Goal: Task Accomplishment & Management: Complete application form

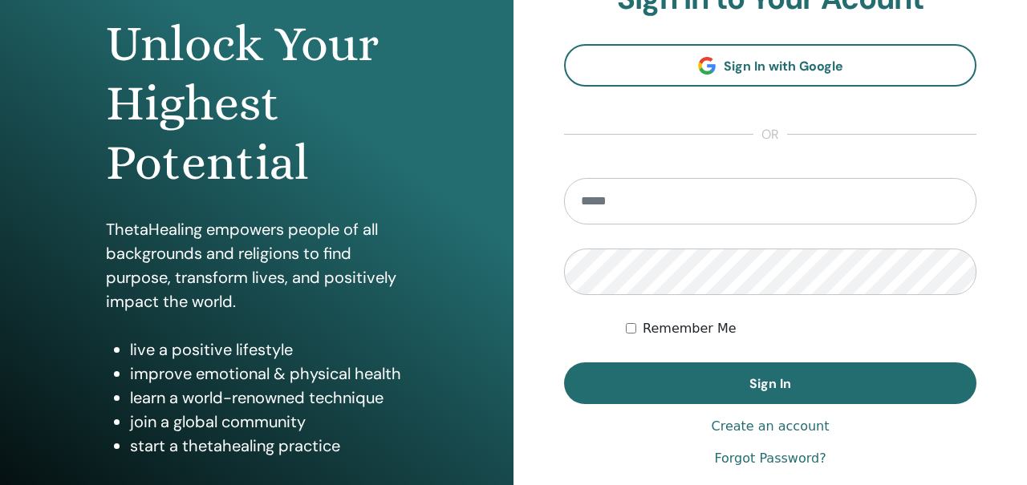
scroll to position [280, 0]
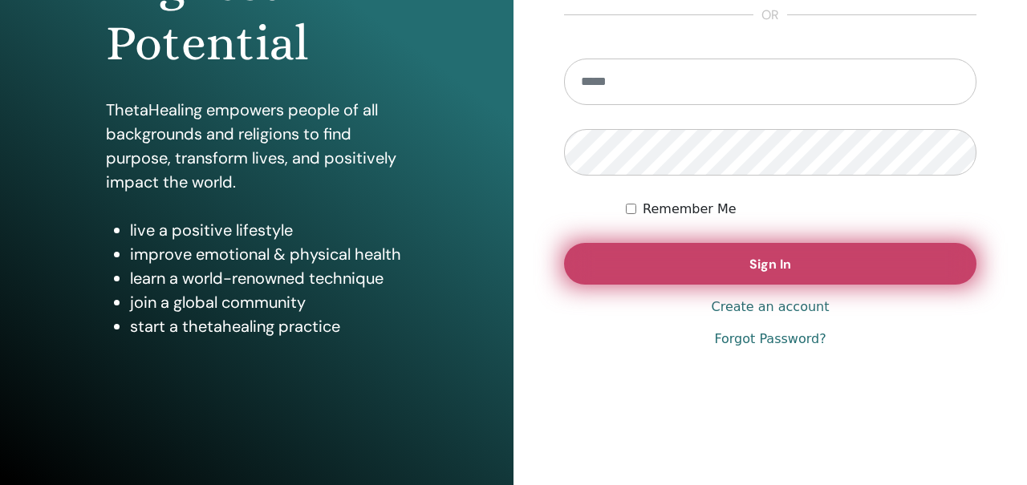
type input "**********"
click at [752, 253] on button "Sign In" at bounding box center [770, 264] width 412 height 42
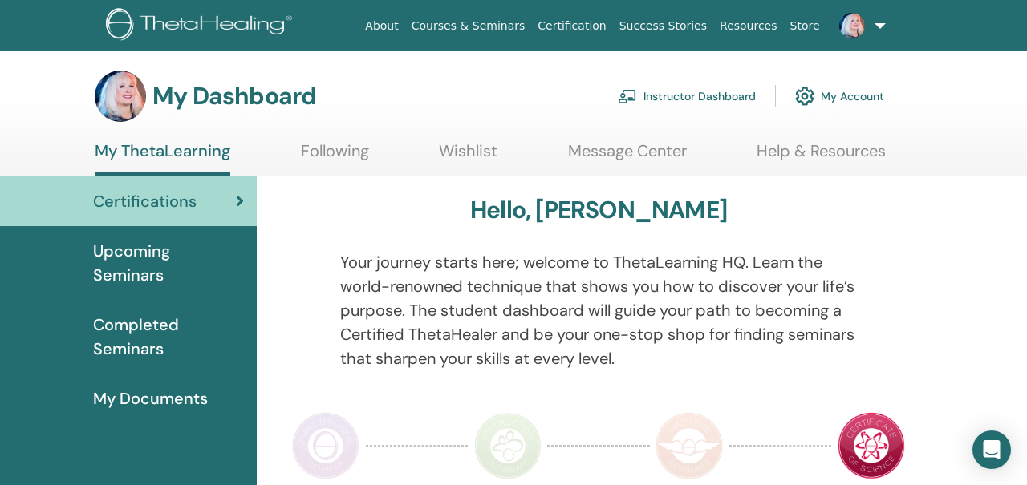
click at [669, 97] on link "Instructor Dashboard" at bounding box center [687, 96] width 138 height 35
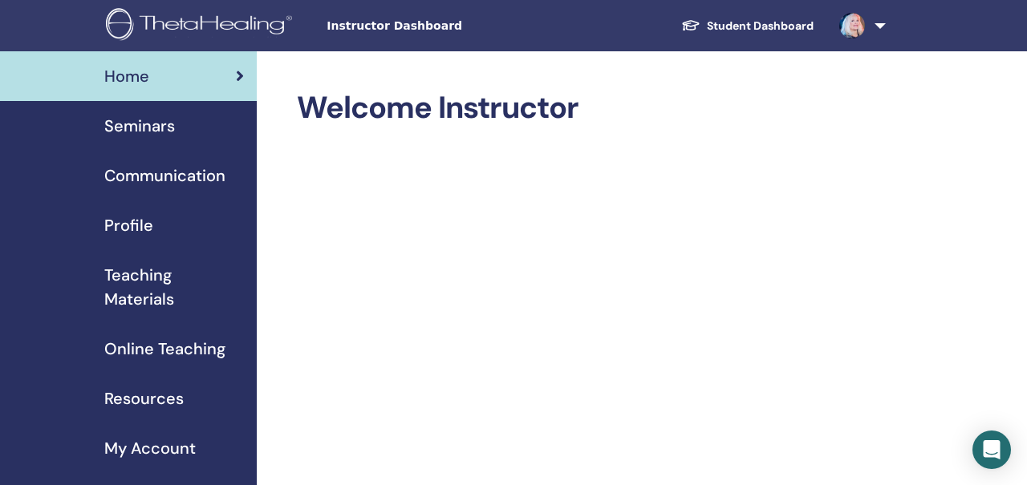
click at [172, 124] on span "Seminars" at bounding box center [139, 126] width 71 height 24
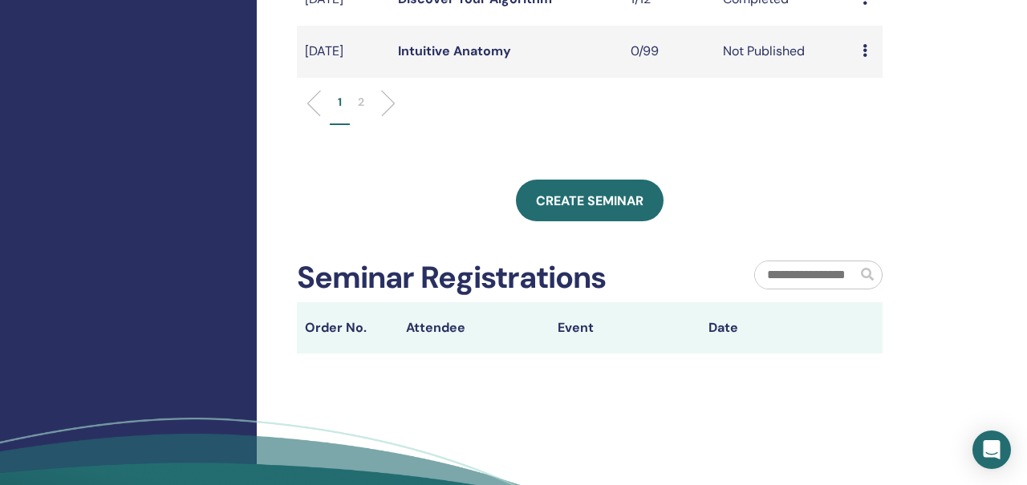
scroll to position [807, 0]
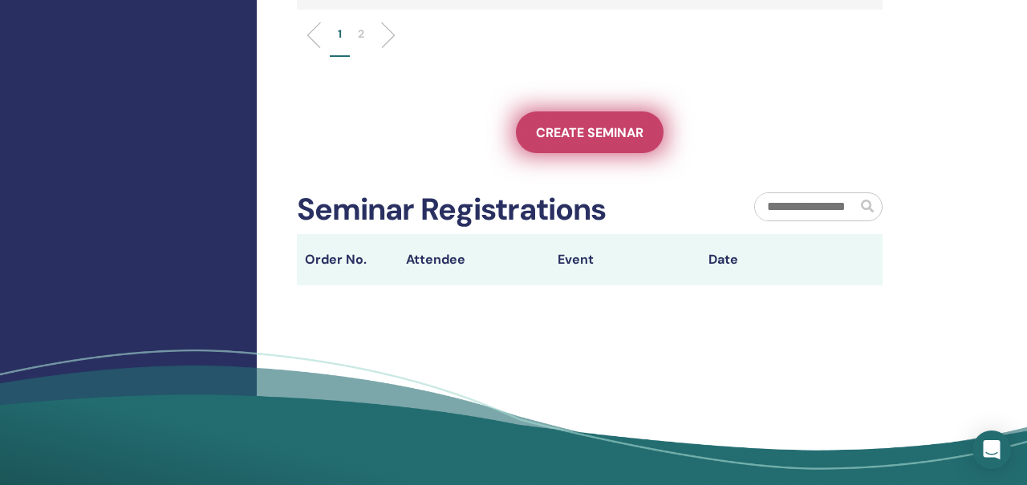
click at [566, 141] on span "Create seminar" at bounding box center [589, 132] width 107 height 17
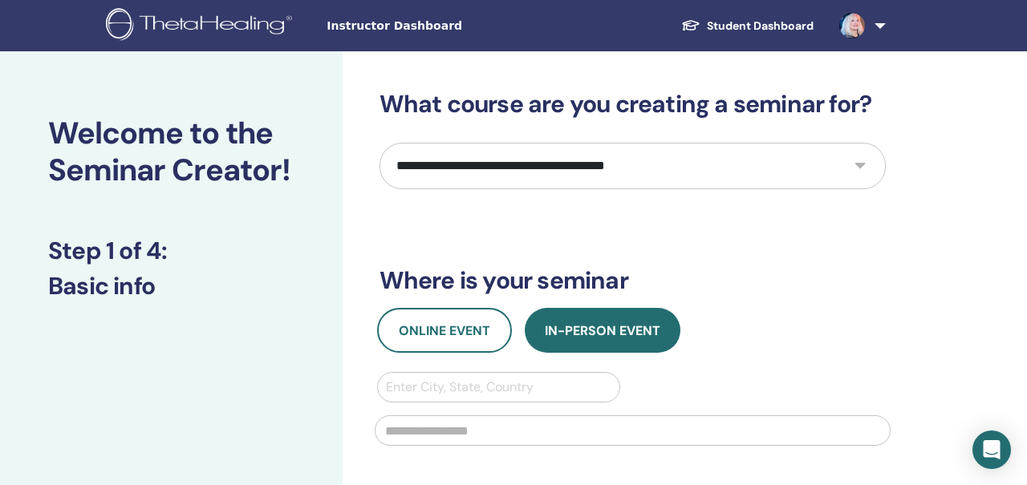
click at [514, 168] on select "**********" at bounding box center [632, 166] width 506 height 47
select select "**"
click at [379, 143] on select "**********" at bounding box center [632, 166] width 506 height 47
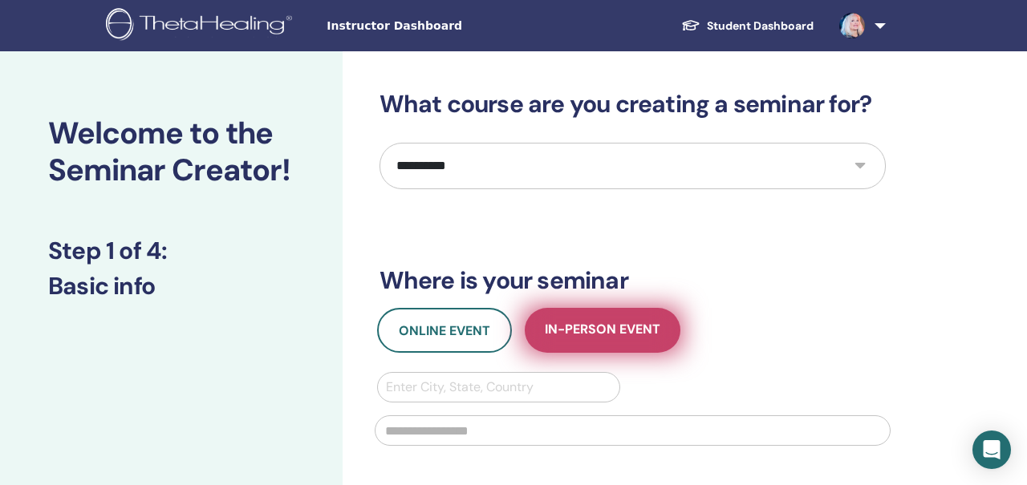
click at [558, 338] on span "In-Person Event" at bounding box center [602, 331] width 115 height 20
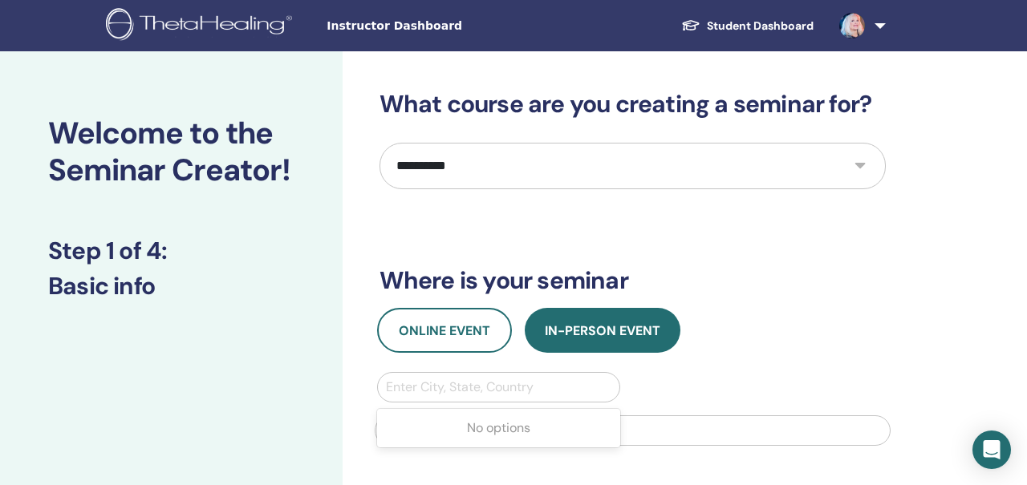
click at [533, 384] on div at bounding box center [499, 387] width 226 height 22
type input "**********"
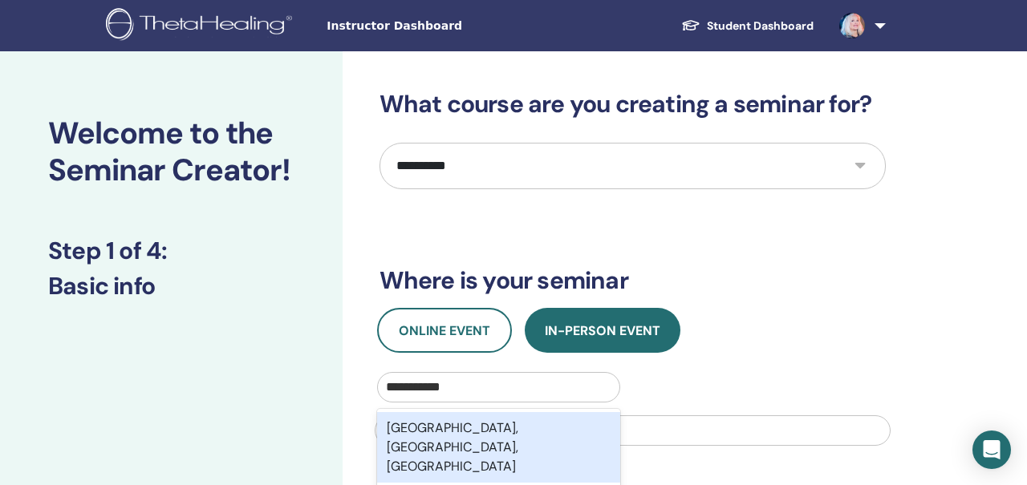
click at [543, 424] on div "San Francisco, CA, USA" at bounding box center [499, 447] width 244 height 71
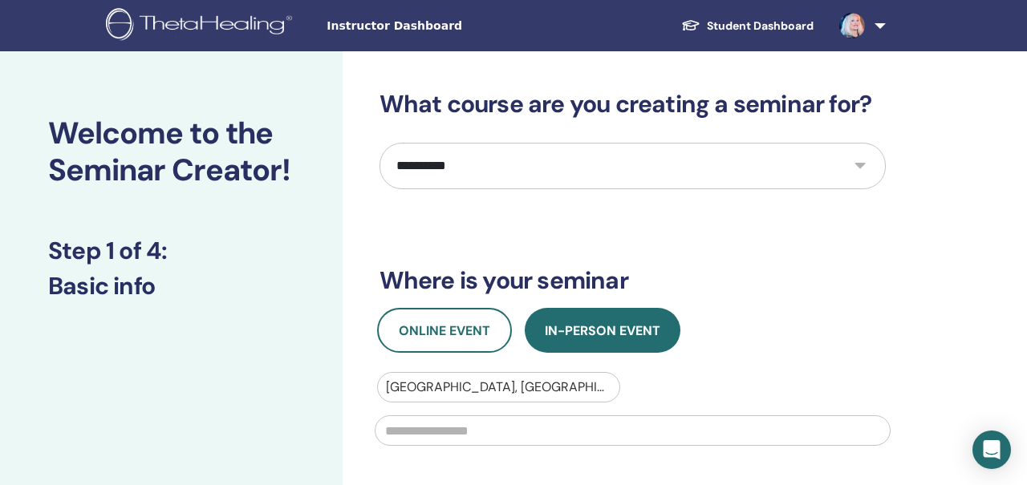
click at [523, 425] on input "text" at bounding box center [633, 430] width 516 height 30
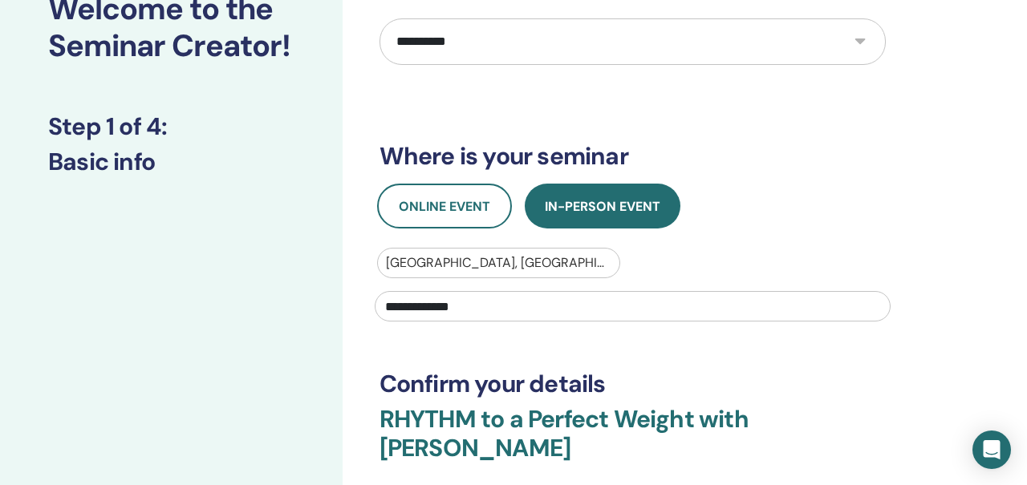
scroll to position [160, 0]
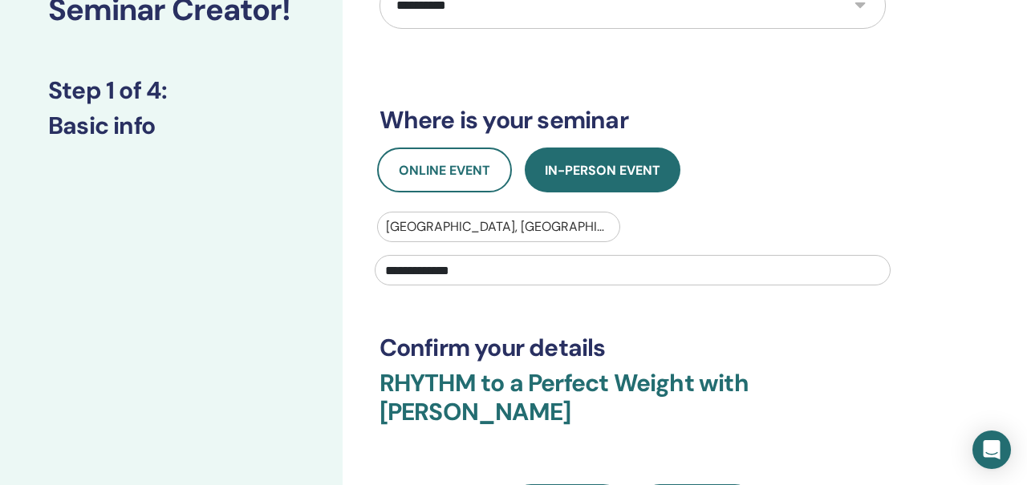
click at [483, 270] on input "**********" at bounding box center [633, 270] width 516 height 30
click at [821, 92] on div "**********" at bounding box center [632, 229] width 506 height 600
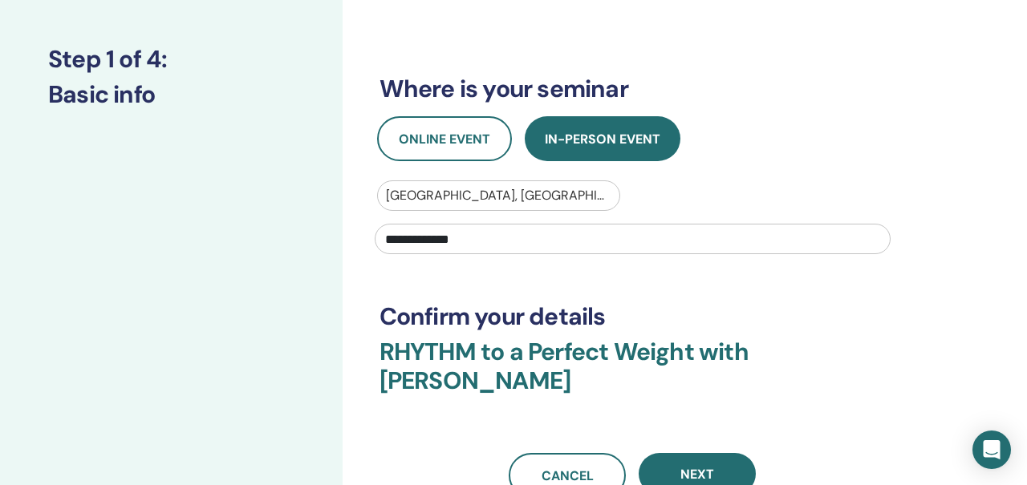
scroll to position [192, 0]
click at [452, 232] on input "**********" at bounding box center [633, 238] width 516 height 30
click at [386, 237] on input "**********" at bounding box center [633, 238] width 516 height 30
paste input "**********"
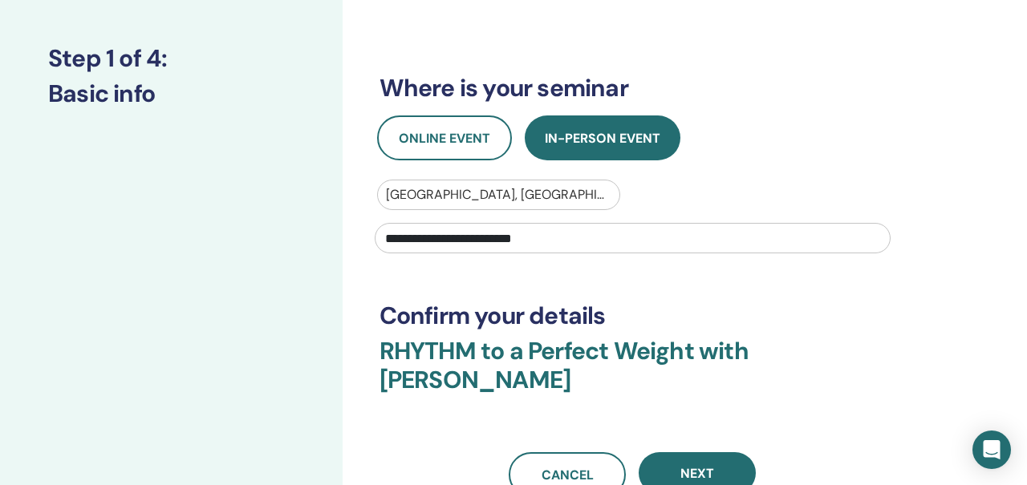
click at [456, 269] on div "**********" at bounding box center [632, 197] width 506 height 600
click at [407, 236] on input "**********" at bounding box center [633, 238] width 516 height 30
paste input "**********"
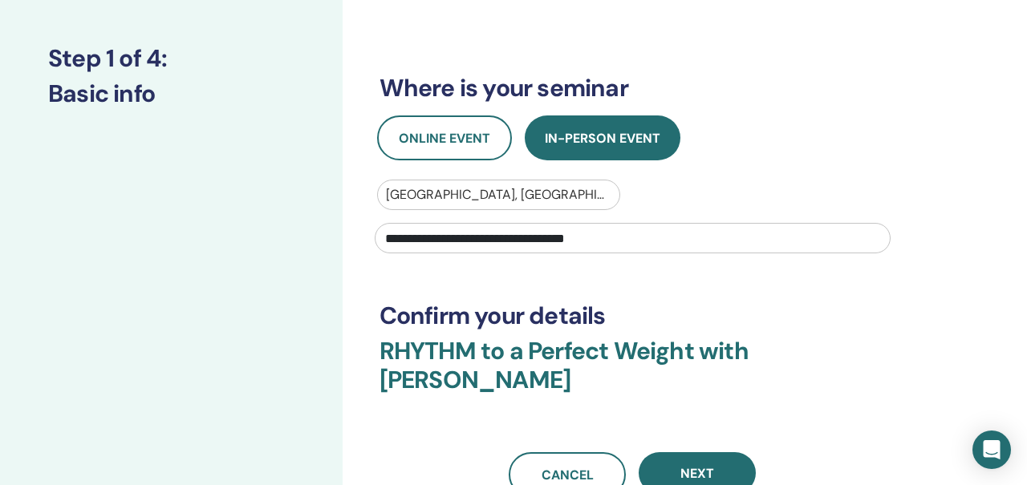
type input "**********"
click at [478, 270] on div "**********" at bounding box center [632, 197] width 506 height 600
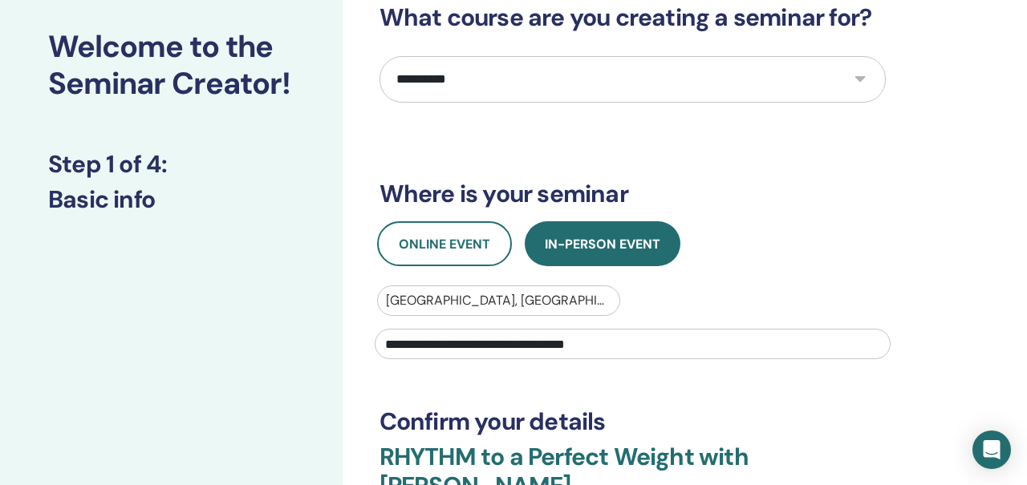
scroll to position [0, 0]
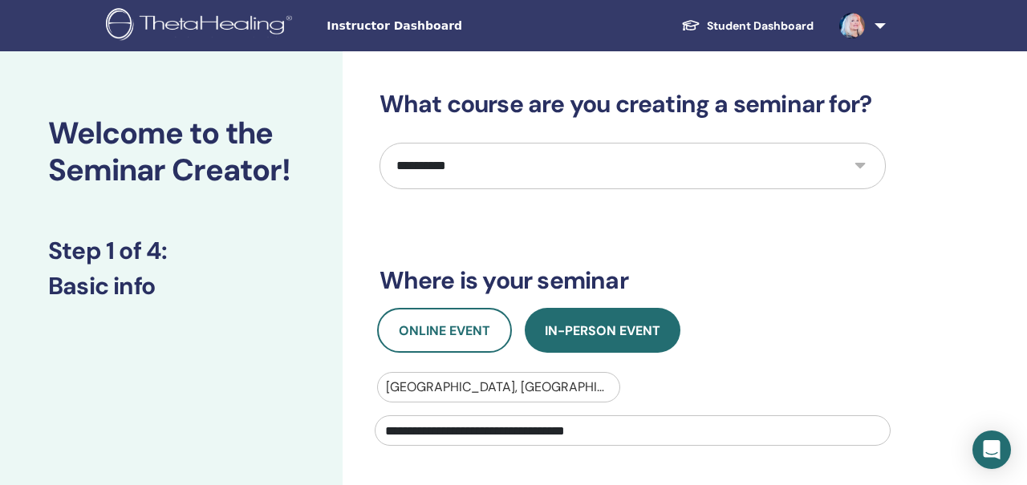
click at [573, 164] on select "**********" at bounding box center [632, 166] width 506 height 47
select select "****"
click at [379, 143] on select "**********" at bounding box center [632, 166] width 506 height 47
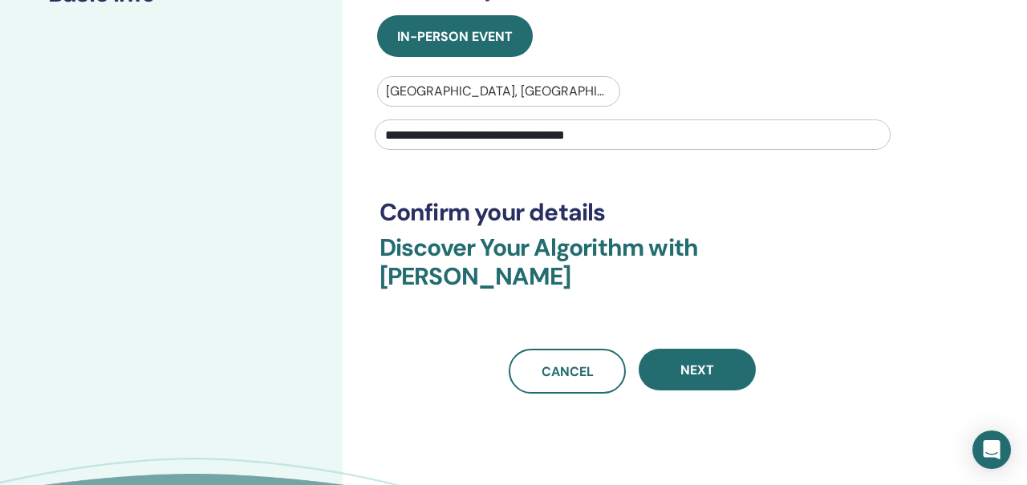
scroll to position [295, 0]
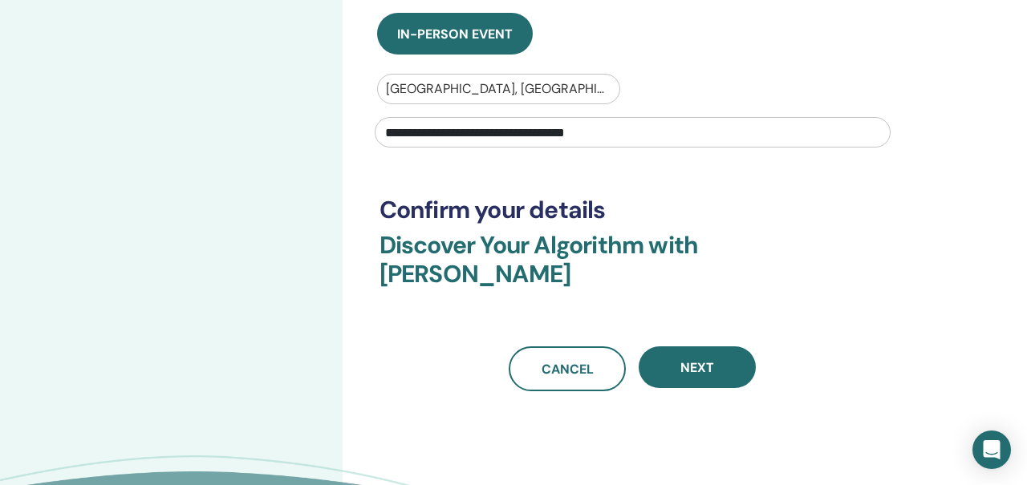
drag, startPoint x: 463, startPoint y: 132, endPoint x: 364, endPoint y: 131, distance: 98.7
click at [365, 131] on div "**********" at bounding box center [632, 130] width 535 height 53
drag, startPoint x: 495, startPoint y: 132, endPoint x: 545, endPoint y: 132, distance: 50.5
click at [545, 132] on input "**********" at bounding box center [633, 132] width 516 height 30
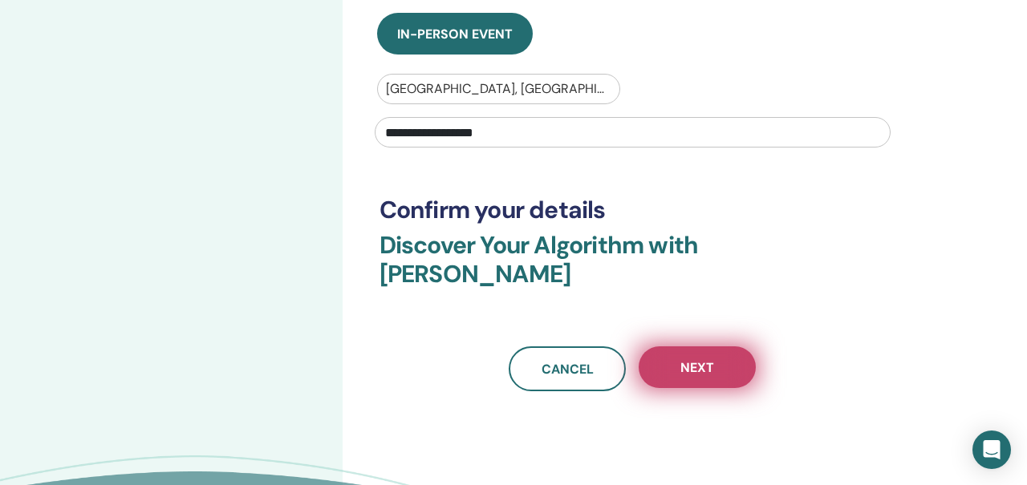
type input "**********"
click at [658, 346] on button "Next" at bounding box center [696, 367] width 117 height 42
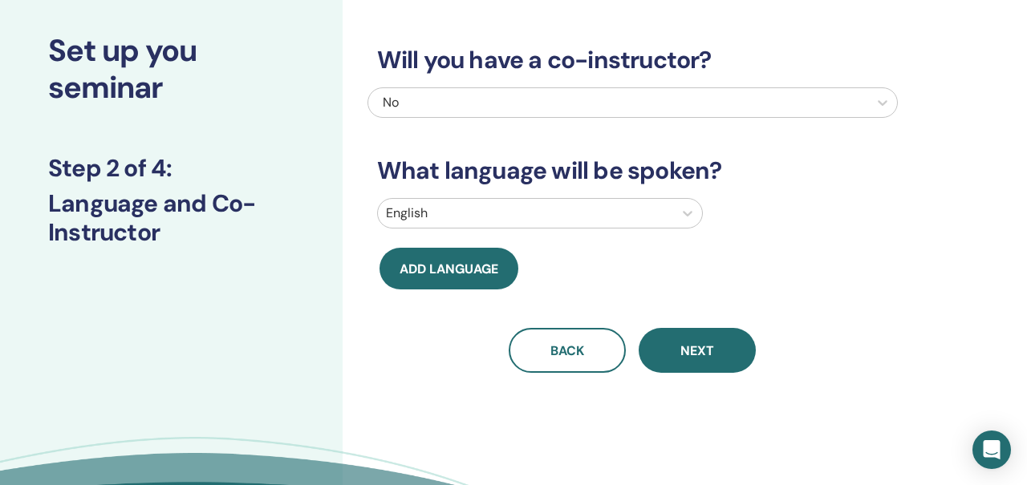
scroll to position [63, 0]
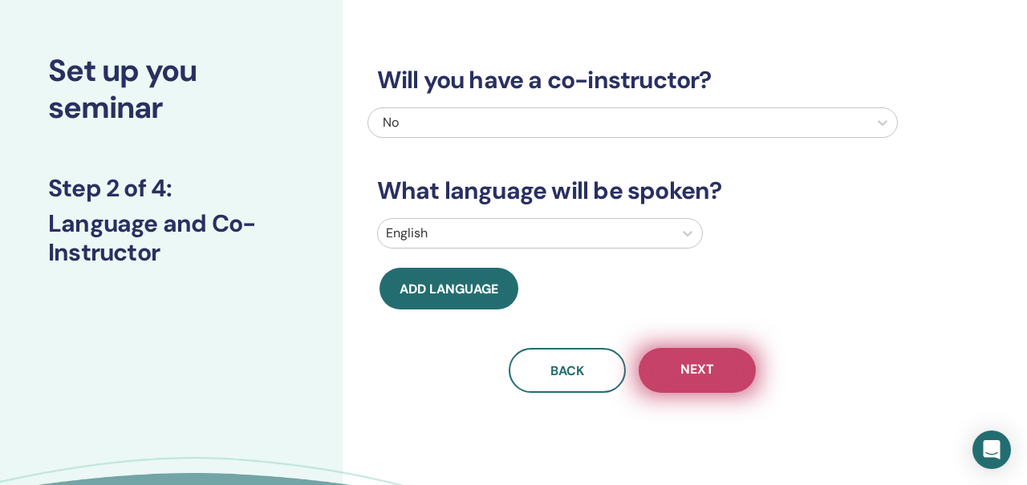
click at [697, 370] on span "Next" at bounding box center [697, 371] width 34 height 20
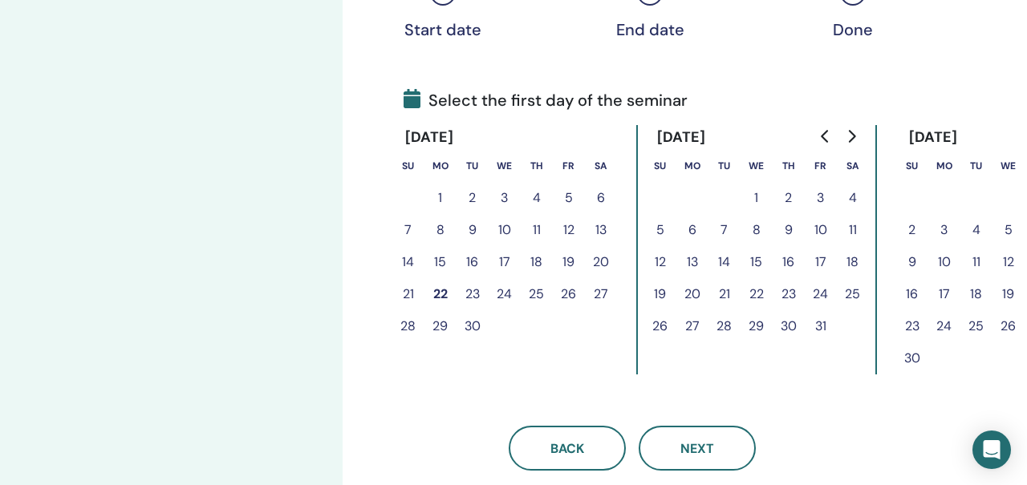
scroll to position [310, 0]
click at [506, 296] on button "24" at bounding box center [504, 295] width 32 height 32
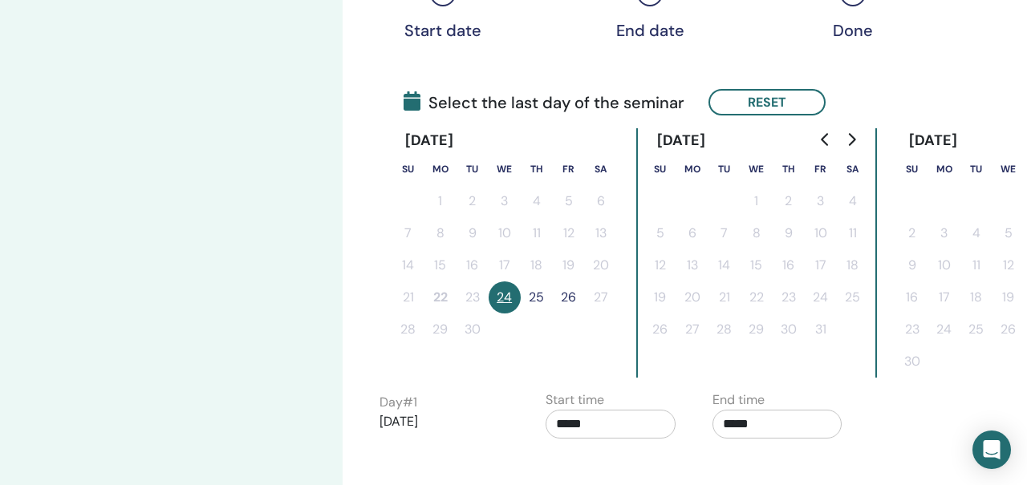
click at [536, 299] on button "25" at bounding box center [537, 298] width 32 height 32
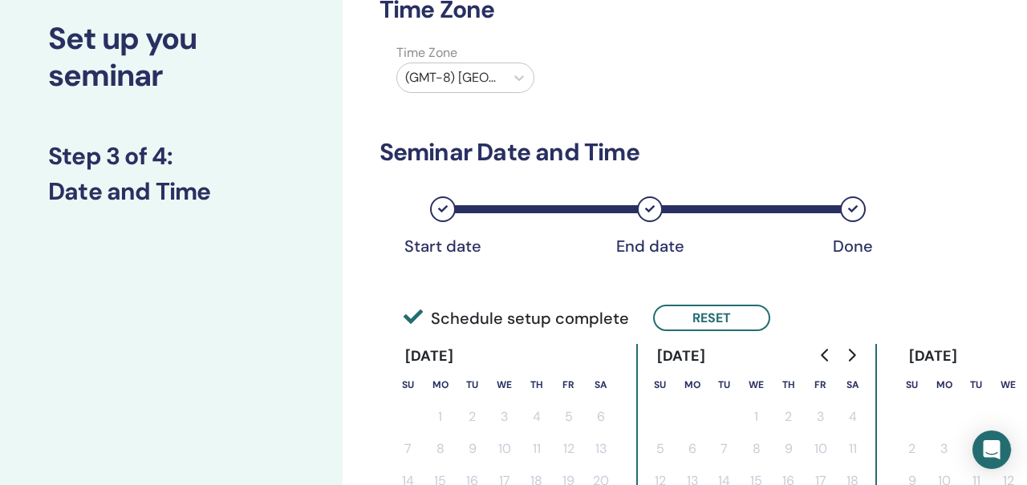
scroll to position [0, 0]
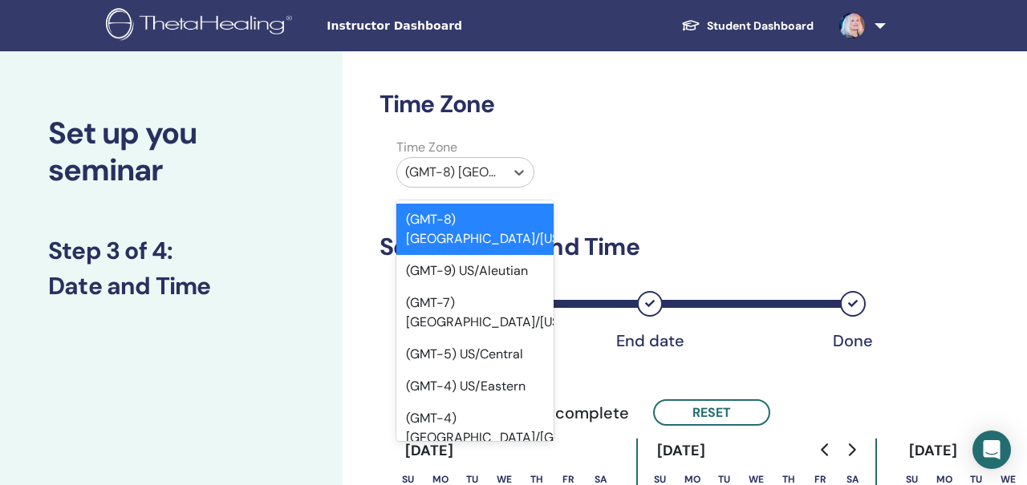
click at [483, 176] on div at bounding box center [450, 172] width 91 height 22
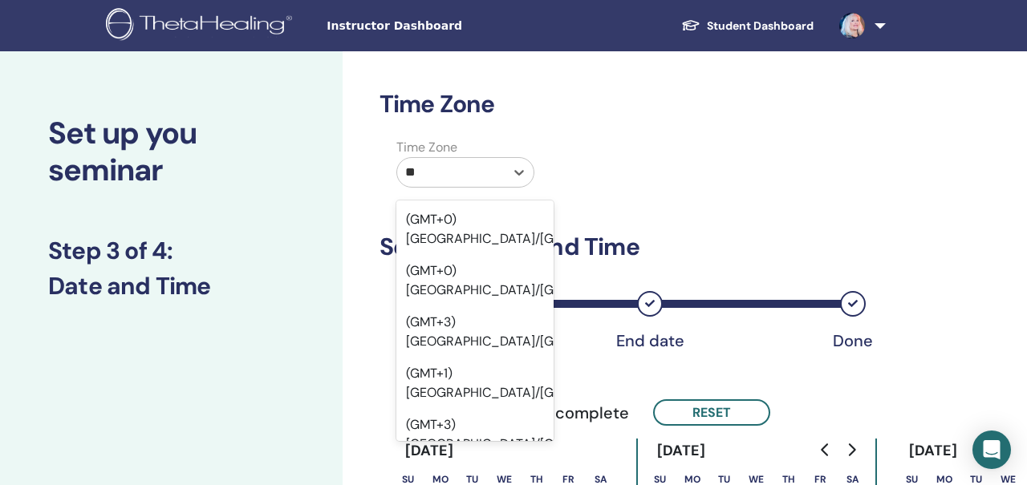
type input "*"
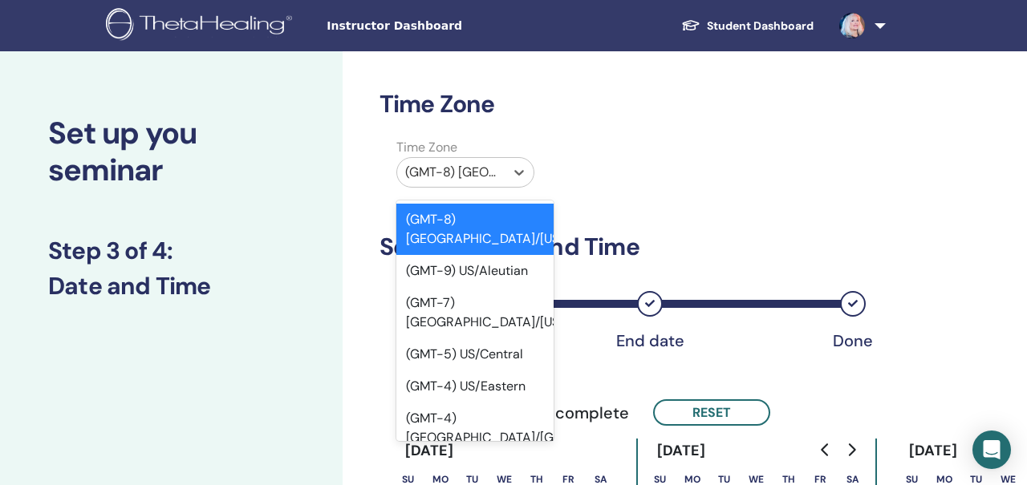
type input "*"
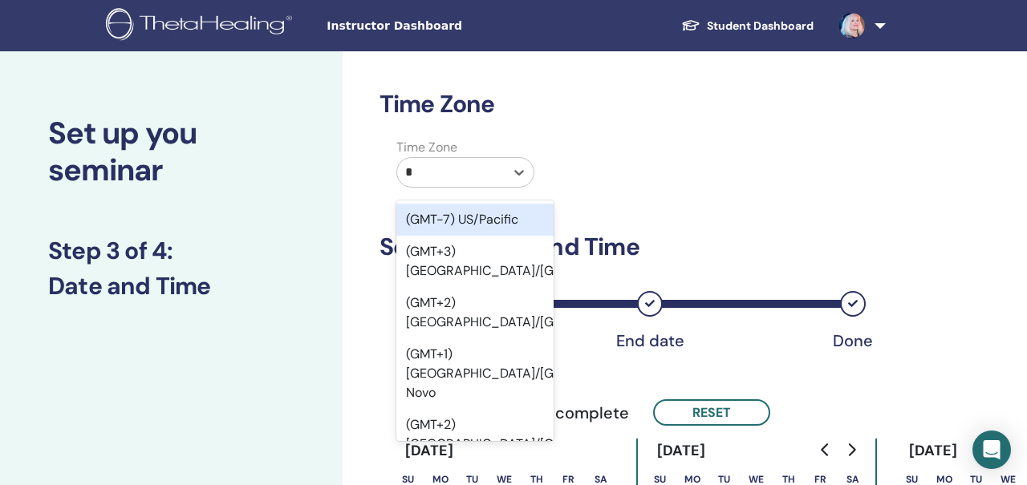
click at [493, 218] on div "(GMT-7) US/Pacific" at bounding box center [474, 220] width 157 height 32
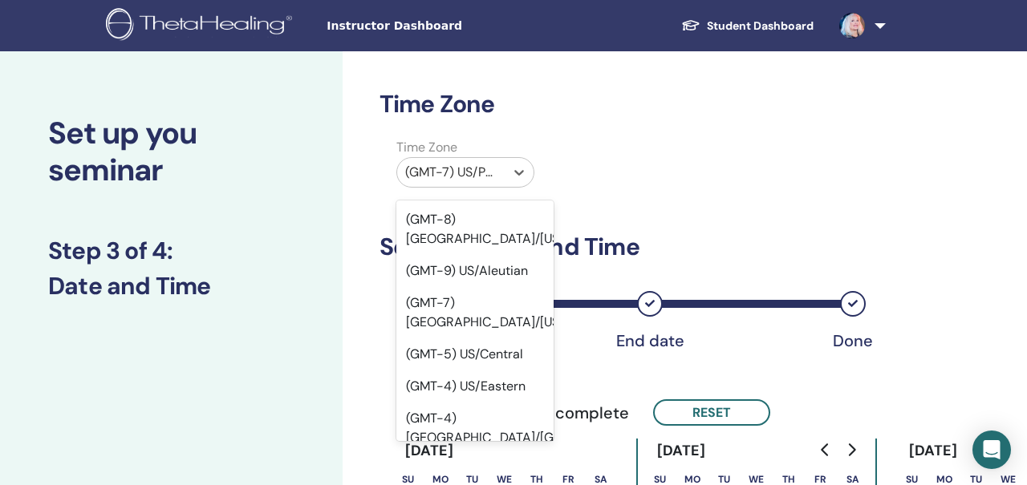
click at [471, 169] on div at bounding box center [450, 172] width 91 height 22
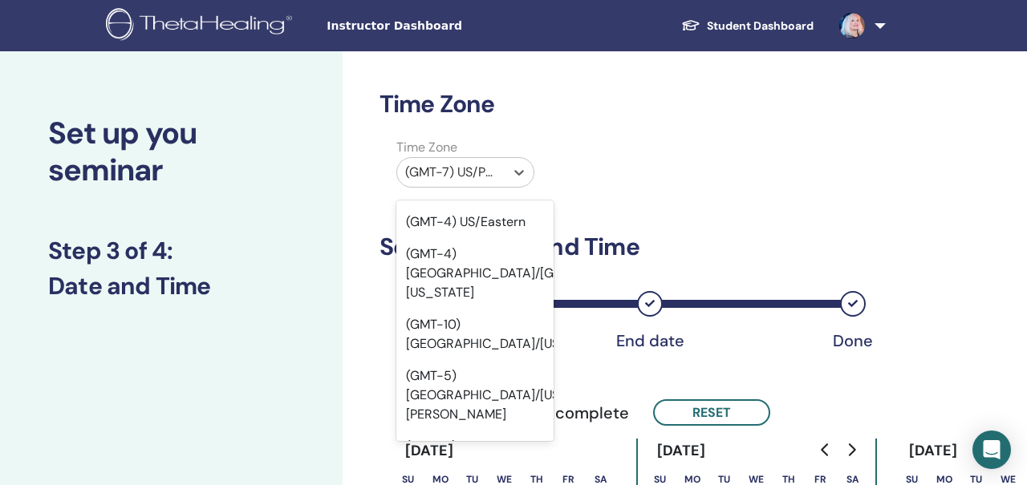
paste input "***"
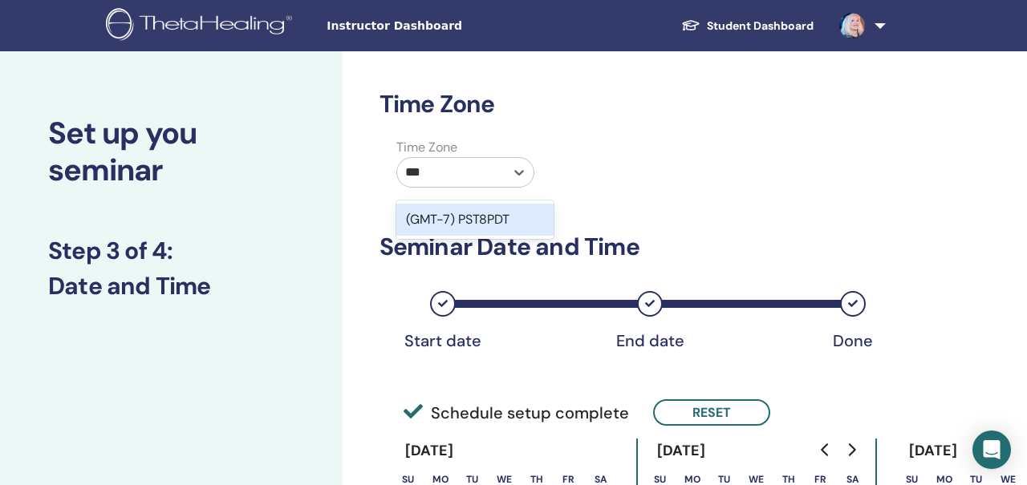
scroll to position [0, 0]
type input "***"
click at [464, 169] on div at bounding box center [450, 172] width 91 height 22
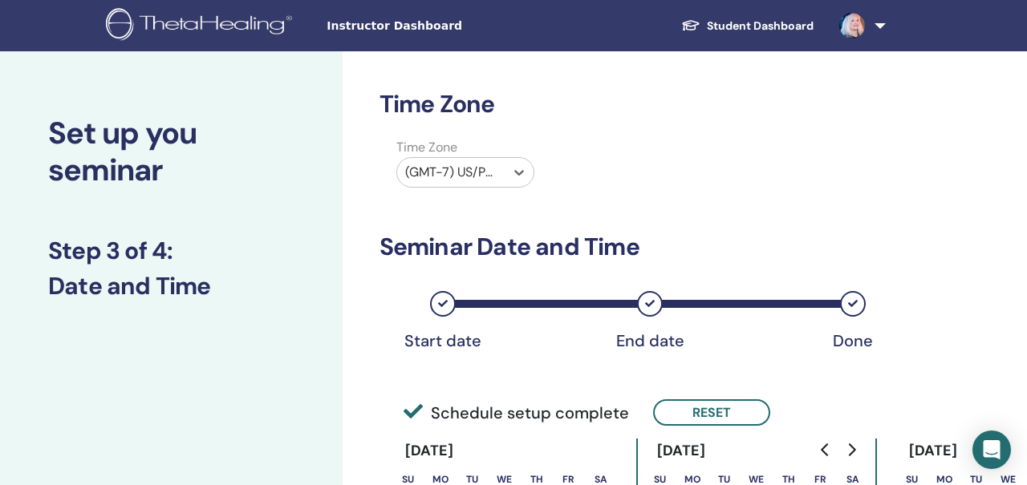
click at [464, 169] on div at bounding box center [450, 172] width 91 height 22
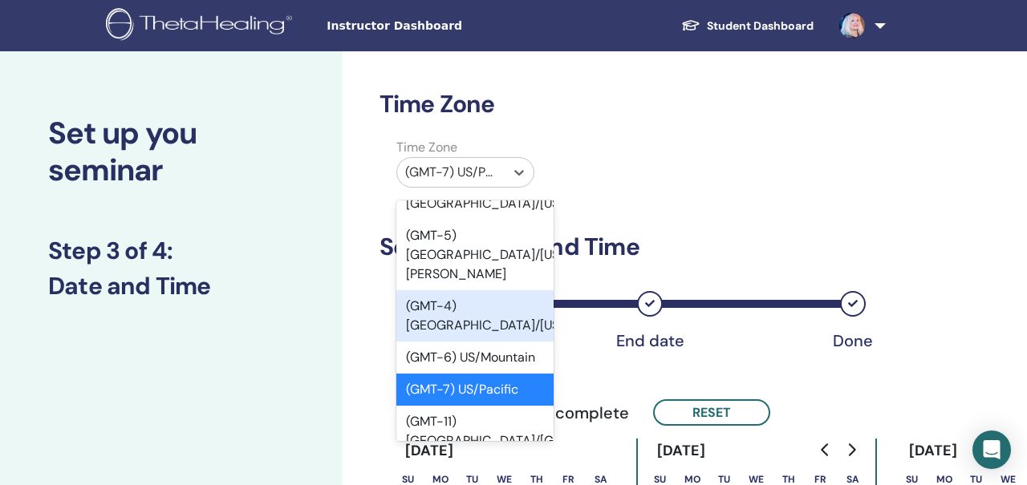
scroll to position [318, 0]
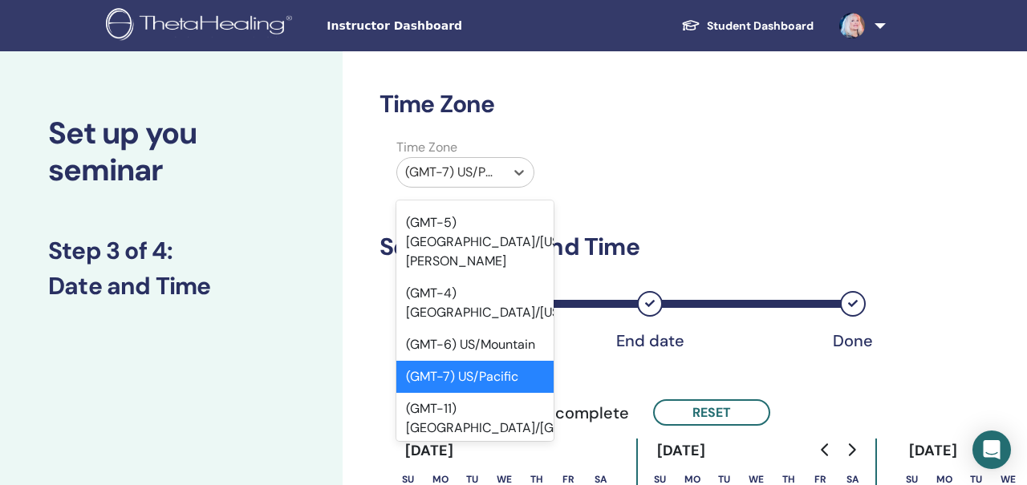
click at [480, 361] on div "(GMT-7) US/Pacific" at bounding box center [474, 377] width 157 height 32
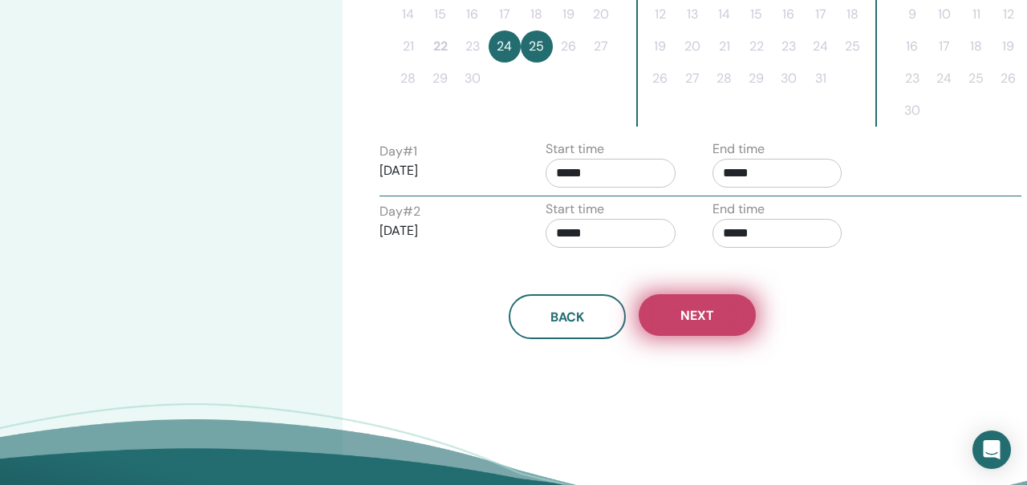
click at [674, 305] on button "Next" at bounding box center [696, 315] width 117 height 42
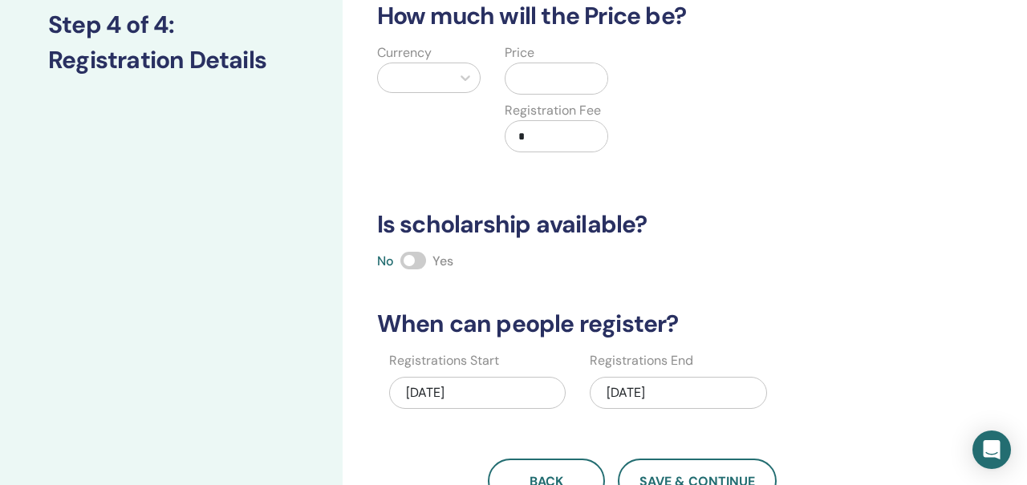
scroll to position [111, 0]
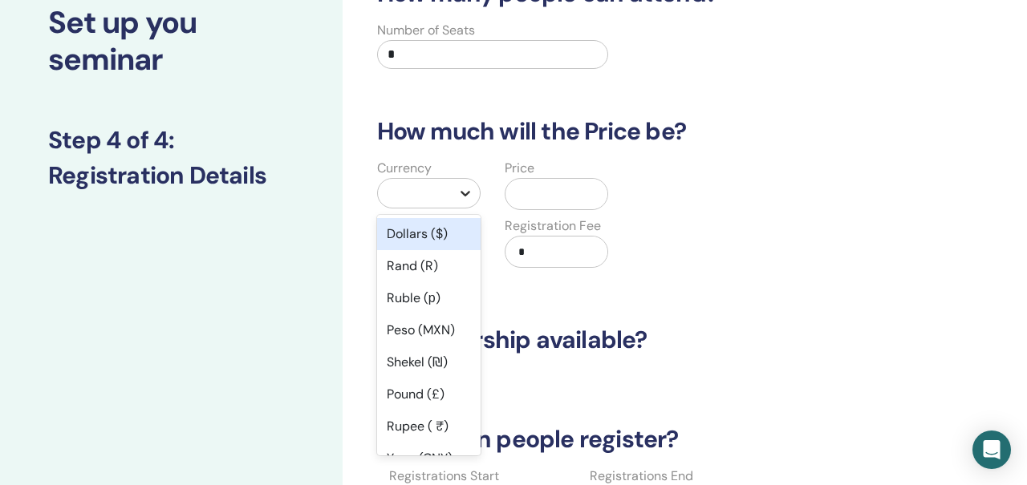
click at [458, 192] on icon at bounding box center [465, 193] width 16 height 16
click at [419, 234] on div "Dollars ($)" at bounding box center [428, 234] width 103 height 32
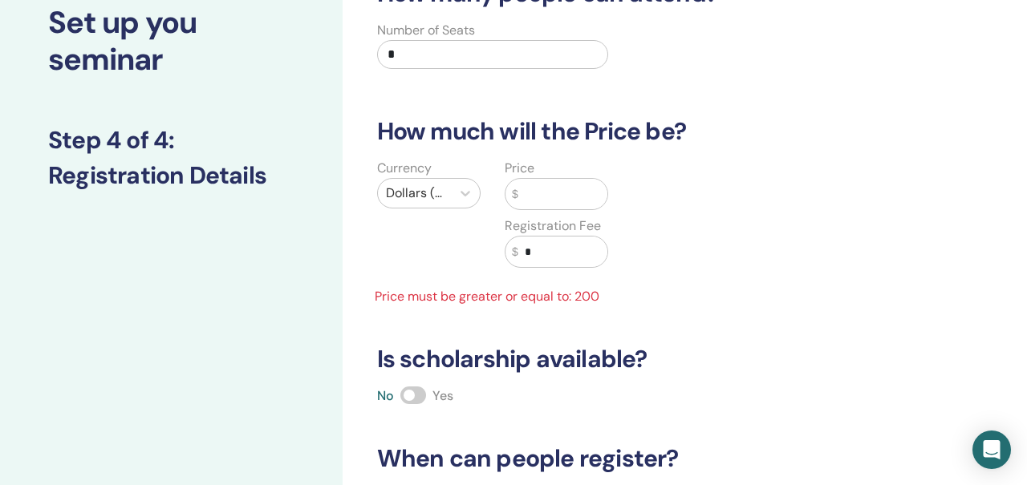
click at [541, 195] on input "text" at bounding box center [563, 194] width 90 height 30
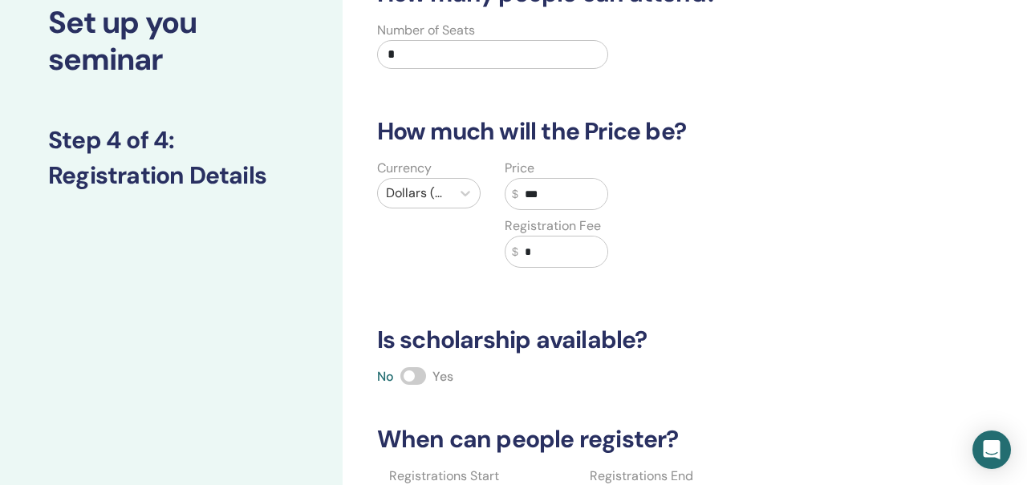
type input "***"
click at [648, 233] on div "Currency Dollars ($) Price $ *** Registration Fee $ *" at bounding box center [620, 223] width 530 height 128
click at [425, 49] on input "*" at bounding box center [493, 54] width 232 height 29
type input "**"
click at [424, 100] on div "How many people can attend? Number of Seats ** How much will the Price be? Curr…" at bounding box center [632, 299] width 530 height 640
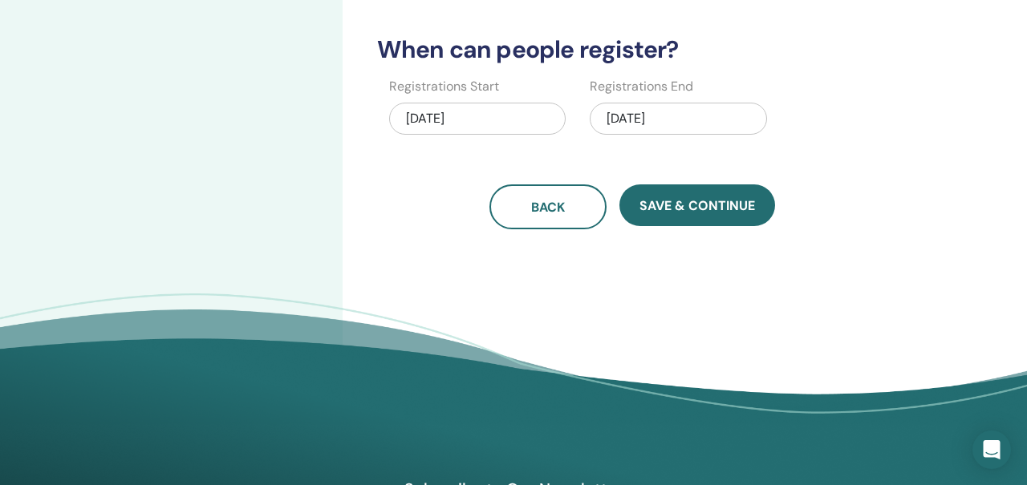
scroll to position [503, 0]
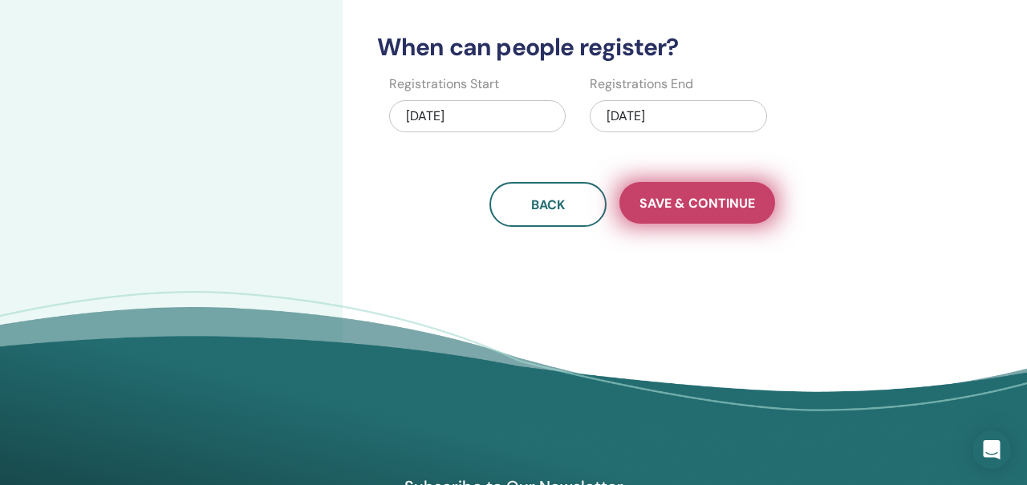
click at [675, 195] on span "Save & Continue" at bounding box center [696, 203] width 115 height 17
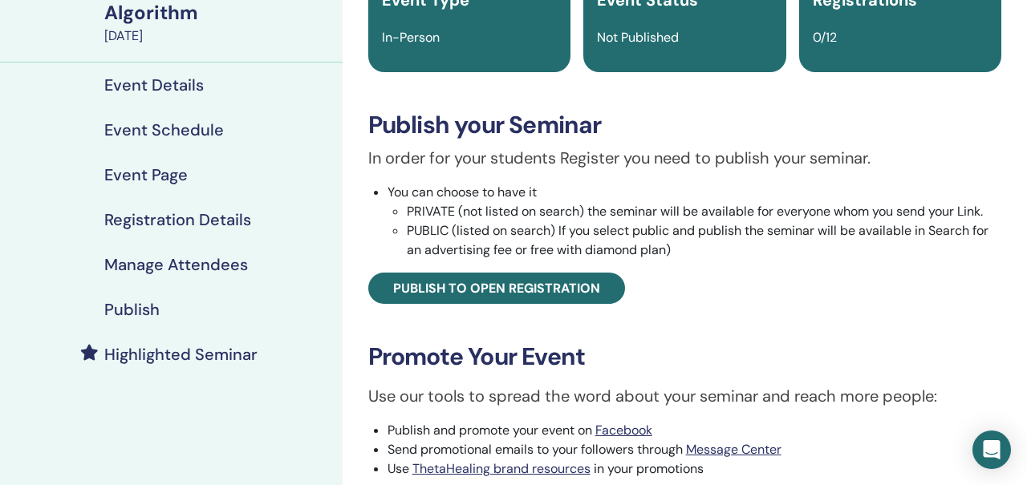
scroll to position [158, 0]
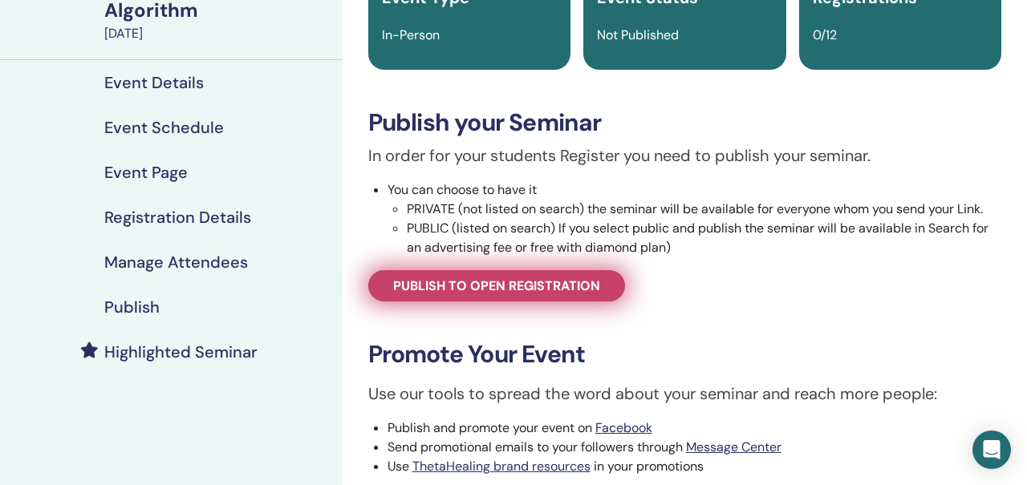
click at [594, 290] on span "Publish to open registration" at bounding box center [496, 286] width 207 height 17
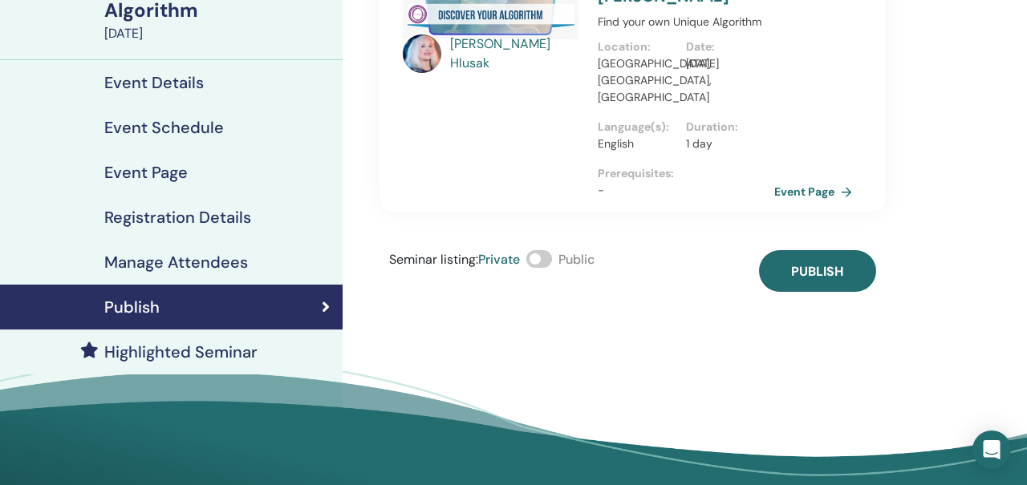
click at [541, 250] on span at bounding box center [539, 259] width 26 height 18
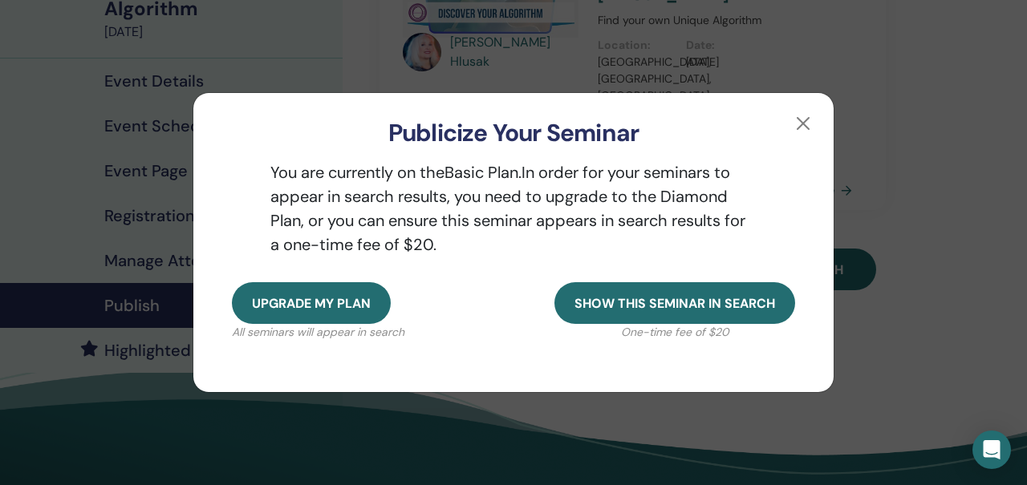
scroll to position [161, 0]
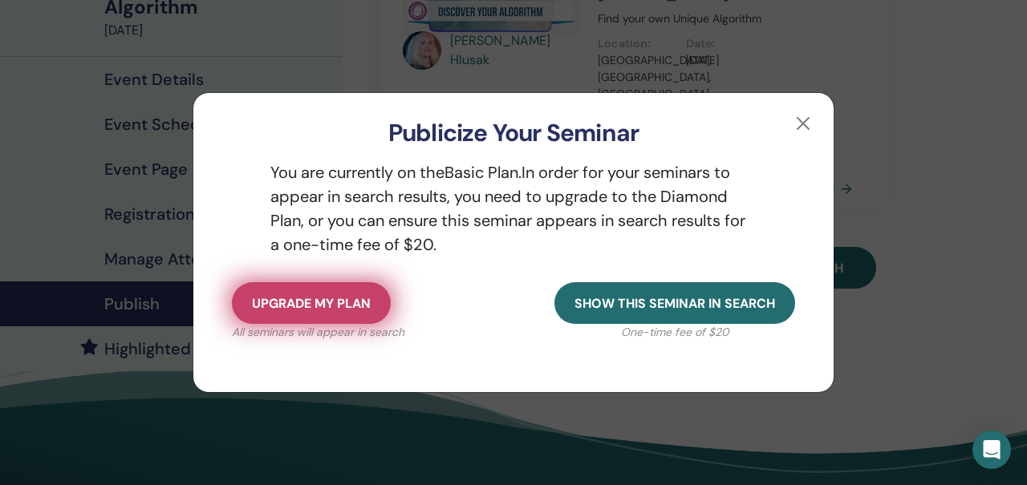
click at [353, 294] on button "Upgrade my plan" at bounding box center [311, 303] width 159 height 42
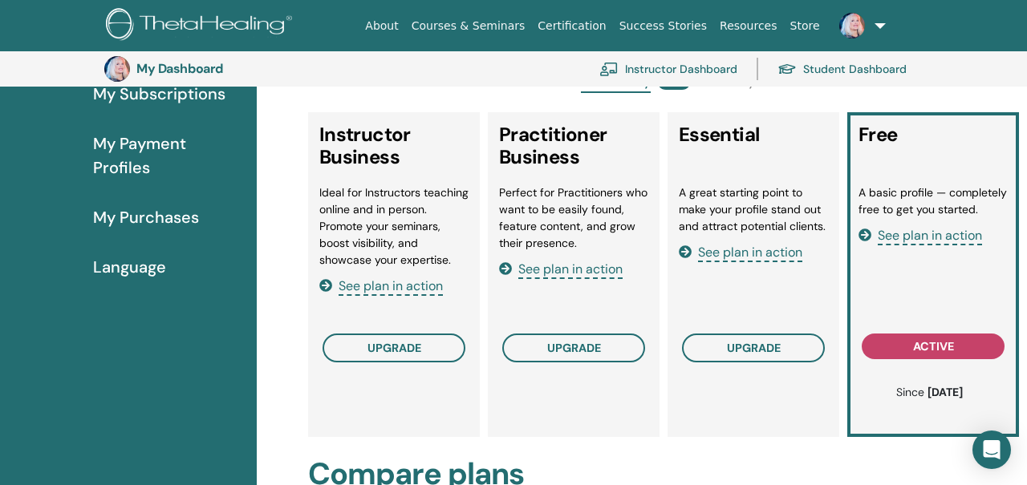
scroll to position [262, 0]
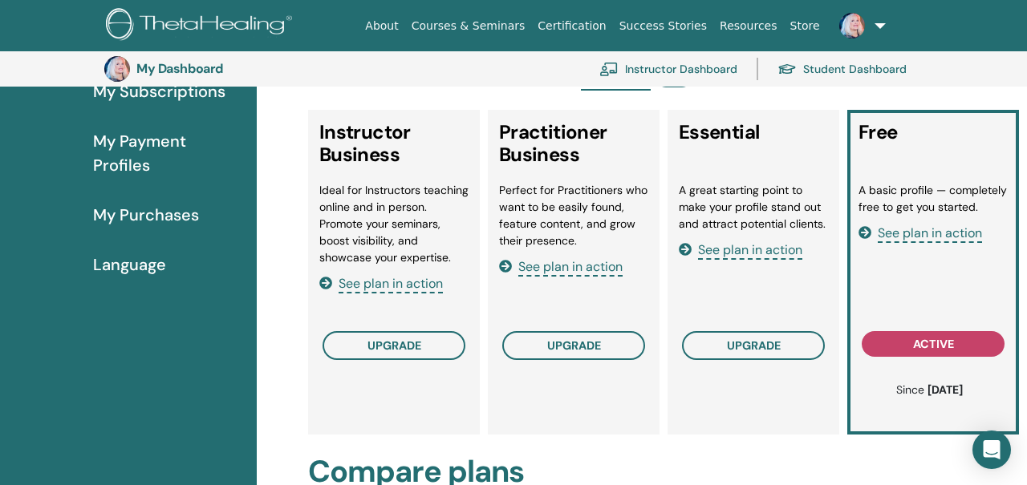
click at [411, 294] on span "See plan in action" at bounding box center [390, 284] width 104 height 18
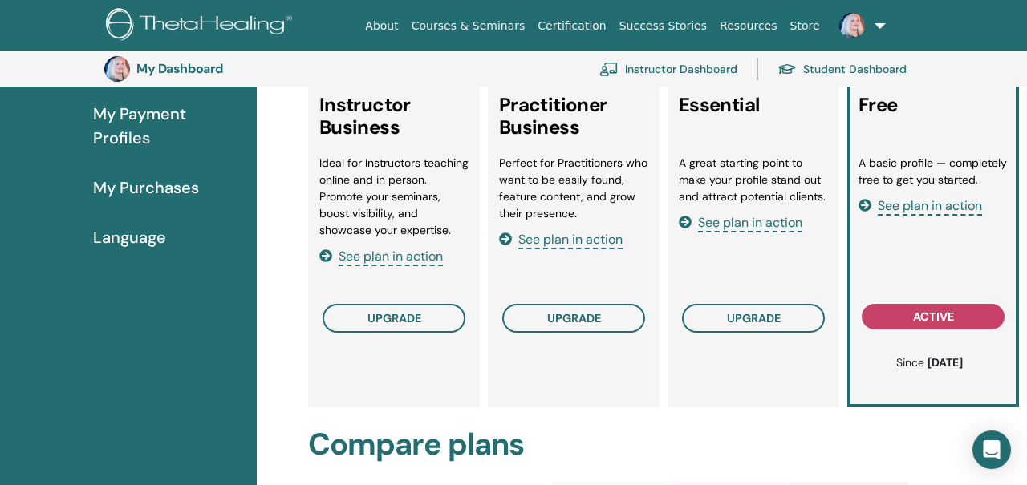
scroll to position [291, 0]
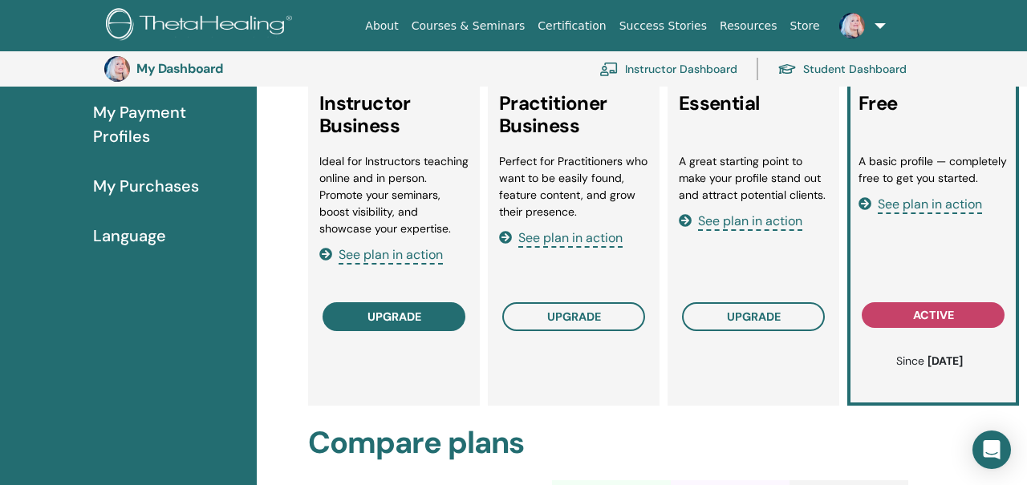
click at [409, 313] on span "upgrade" at bounding box center [394, 316] width 54 height 13
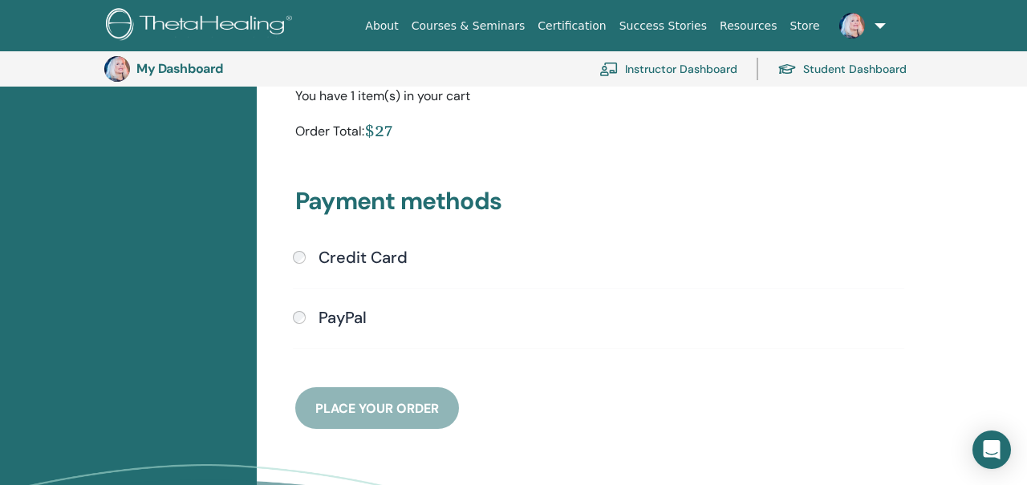
scroll to position [341, 0]
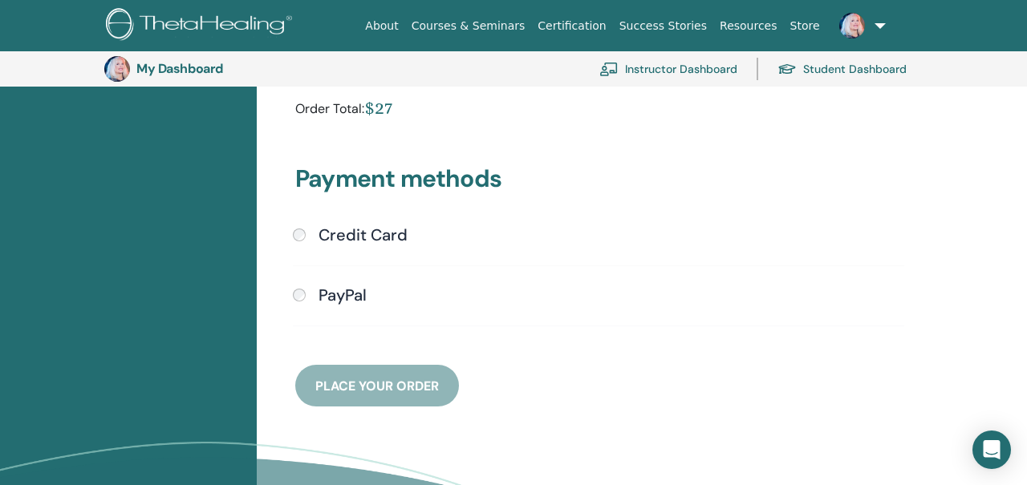
click at [306, 295] on div "PayPal" at bounding box center [598, 296] width 611 height 21
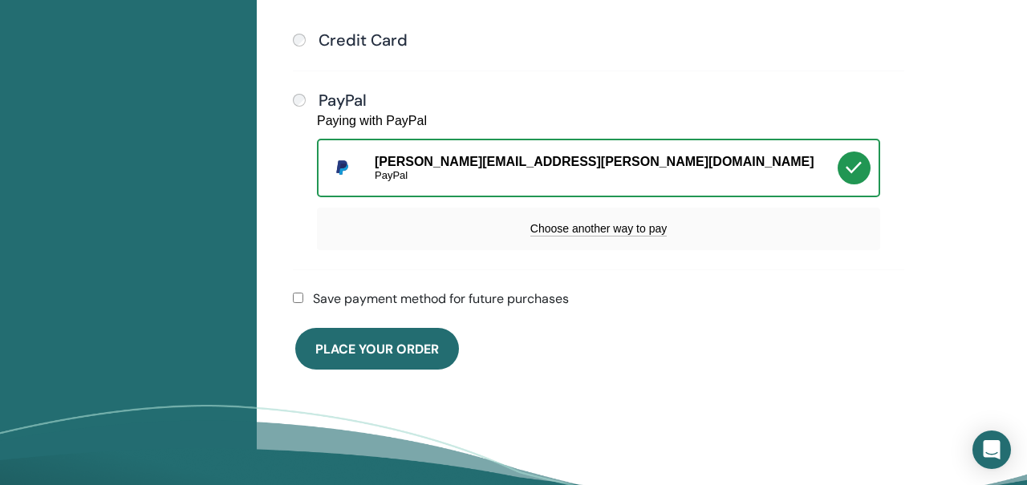
scroll to position [537, 0]
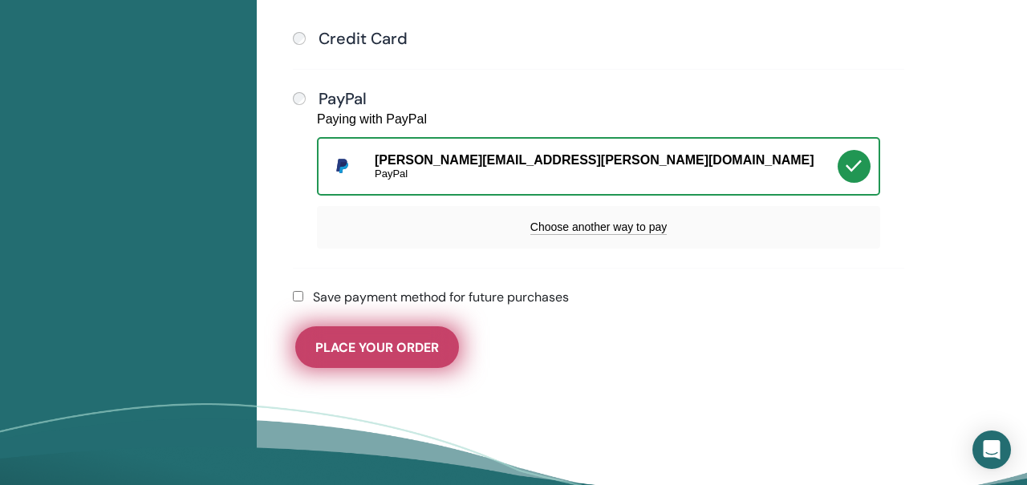
click at [423, 352] on span "Place Your Order" at bounding box center [377, 347] width 124 height 17
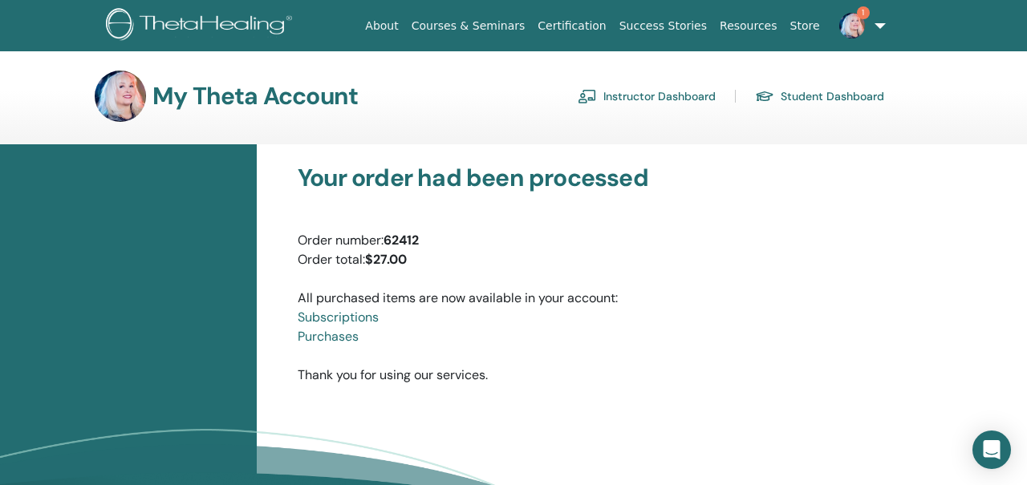
click at [856, 23] on img at bounding box center [852, 26] width 26 height 26
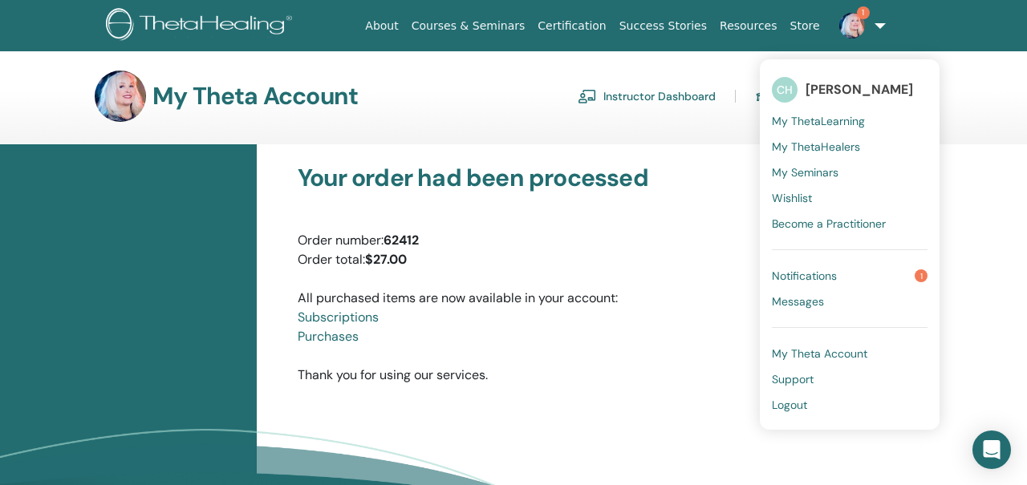
click at [833, 122] on span "My ThetaLearning" at bounding box center [818, 121] width 93 height 14
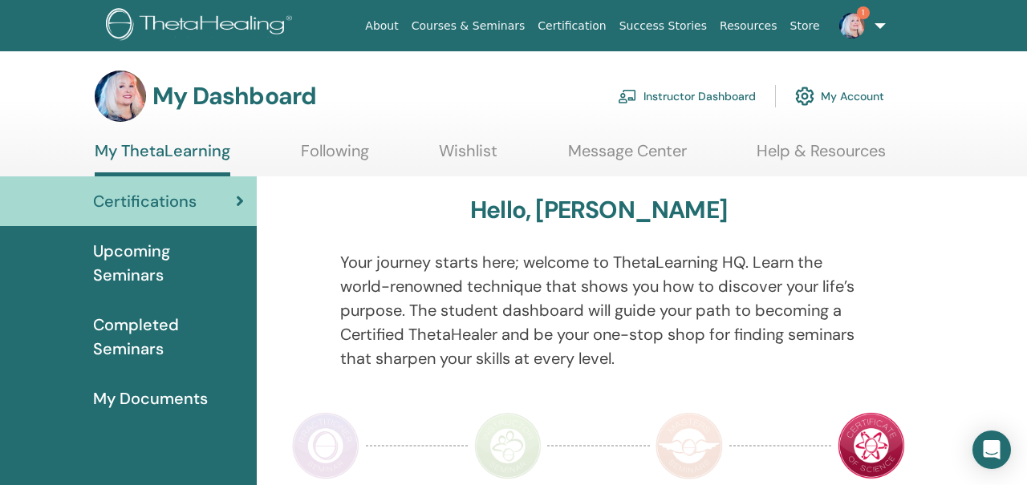
click at [154, 252] on span "Upcoming Seminars" at bounding box center [168, 263] width 151 height 48
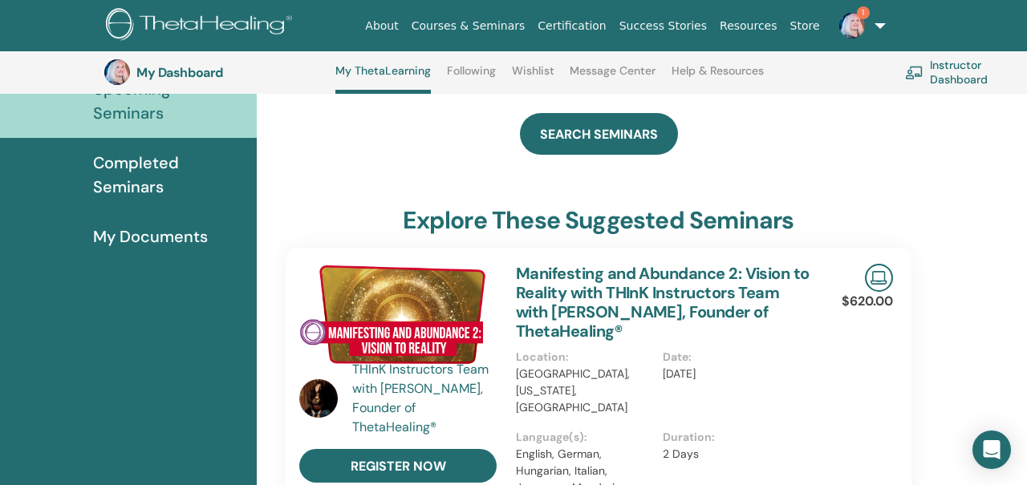
scroll to position [191, 0]
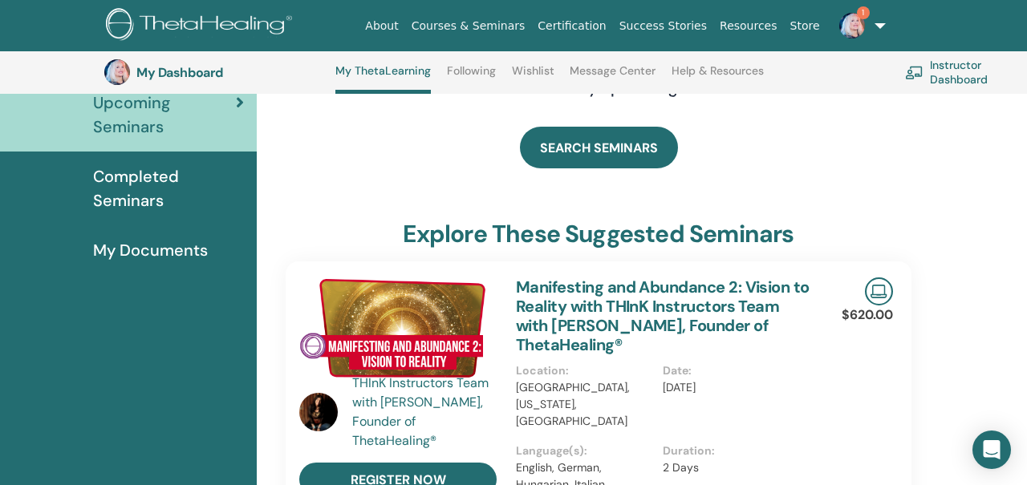
click at [149, 180] on span "Completed Seminars" at bounding box center [168, 188] width 151 height 48
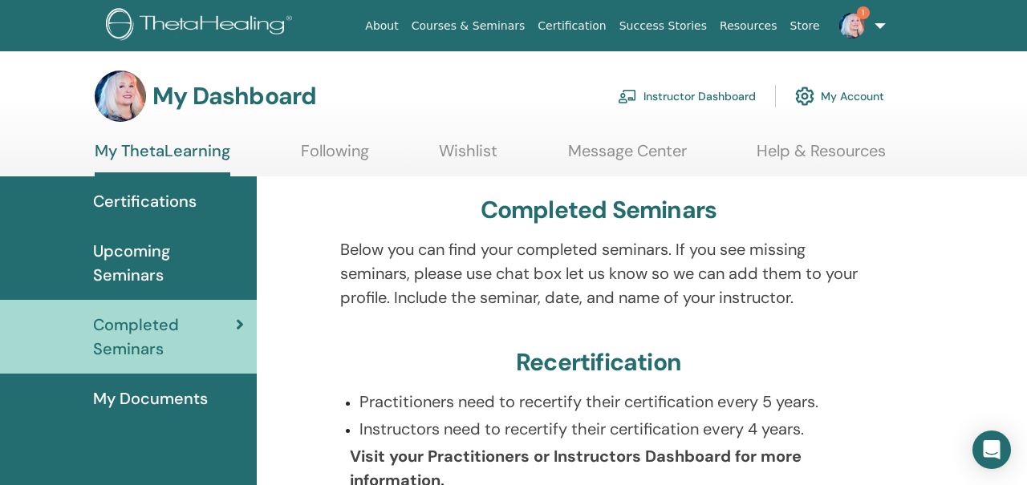
click at [675, 91] on link "Instructor Dashboard" at bounding box center [687, 96] width 138 height 35
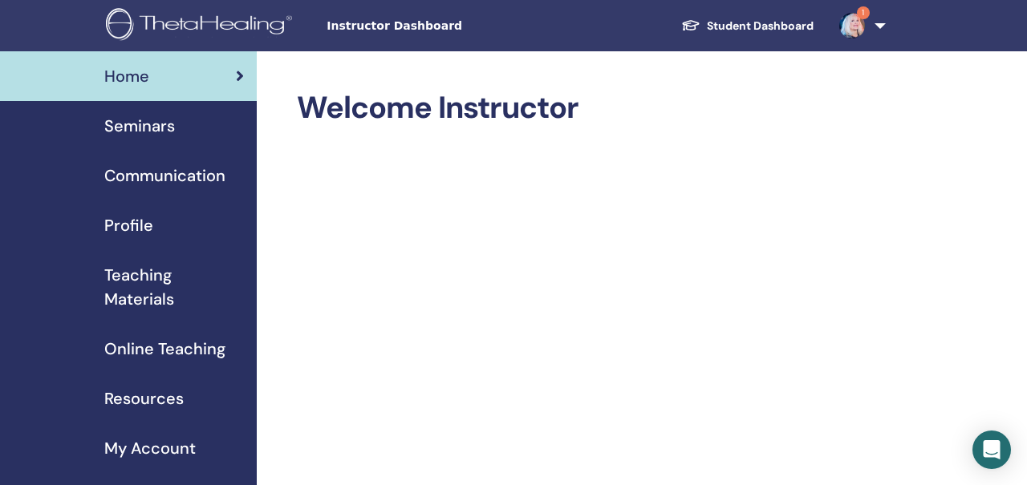
click at [167, 122] on span "Seminars" at bounding box center [139, 126] width 71 height 24
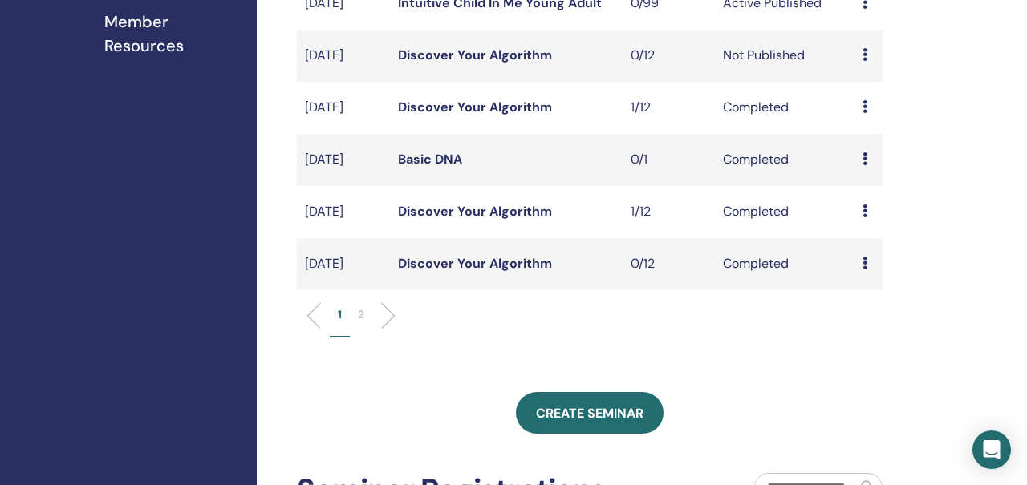
scroll to position [642, 0]
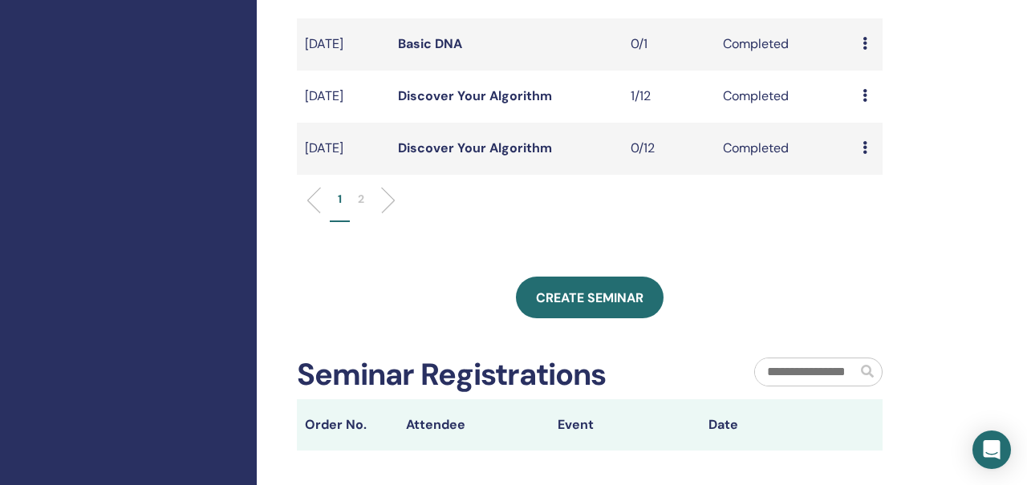
click at [390, 214] on li at bounding box center [381, 200] width 27 height 27
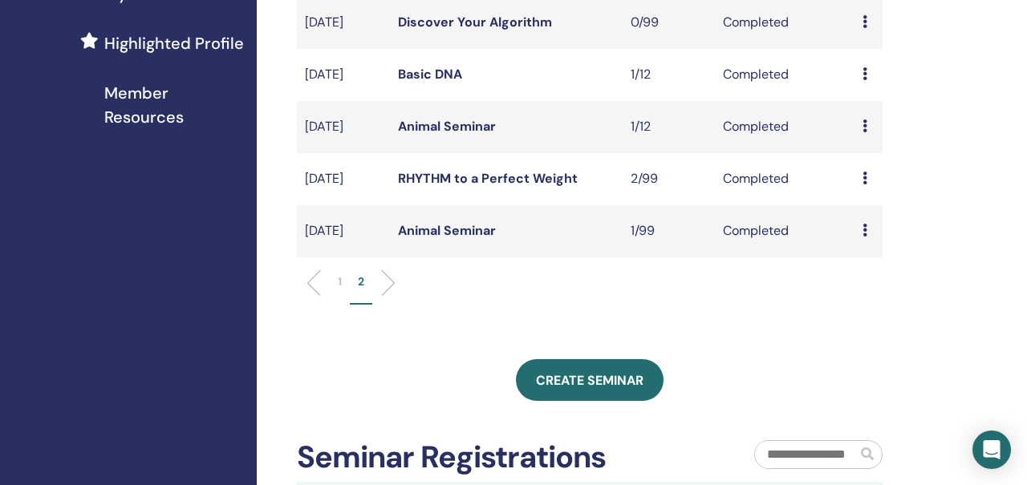
scroll to position [415, 0]
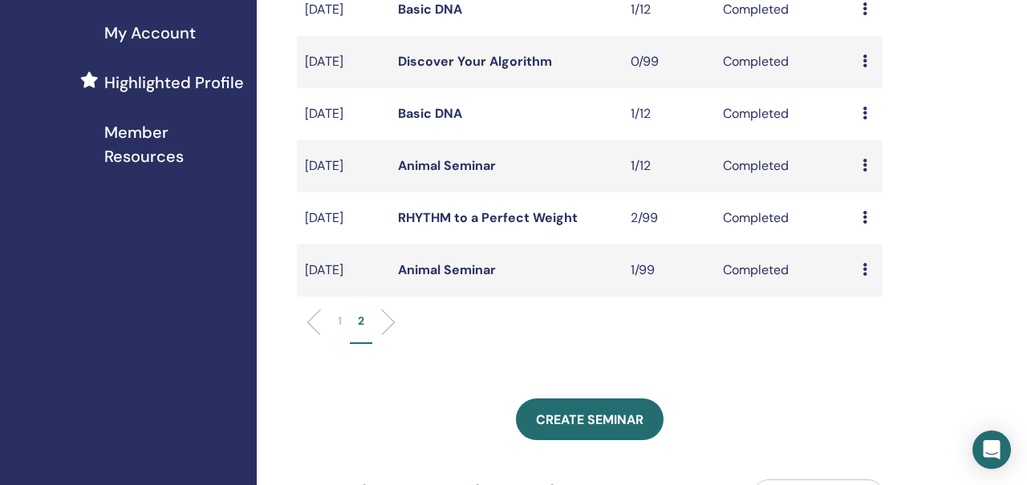
click at [338, 330] on p "1" at bounding box center [340, 321] width 4 height 17
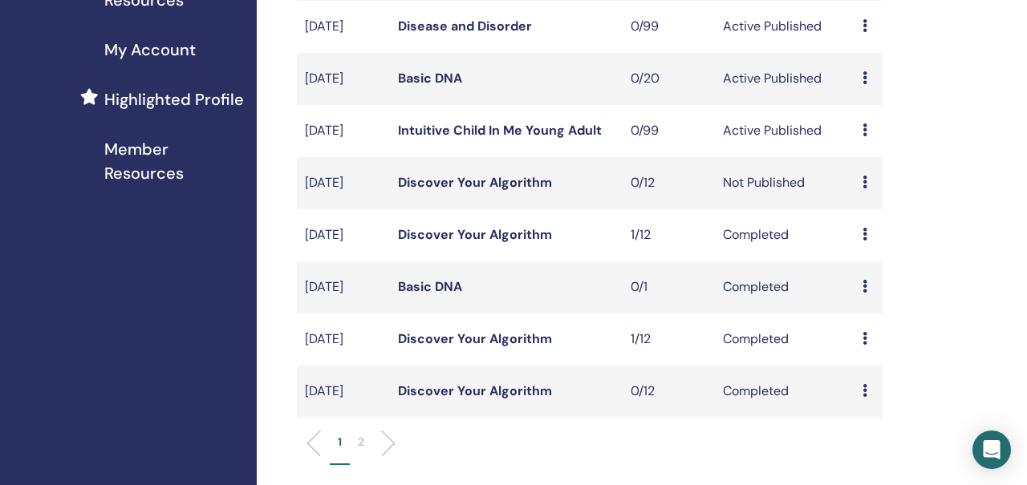
scroll to position [403, 0]
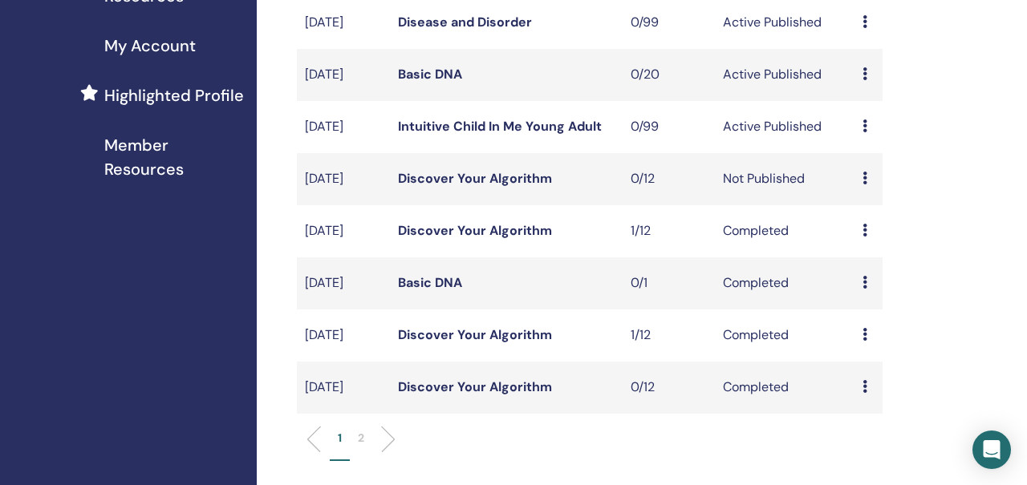
click at [861, 203] on td "Preview Edit Attendees Cancel" at bounding box center [868, 179] width 28 height 52
click at [860, 205] on td "Preview Edit Attendees Cancel" at bounding box center [868, 179] width 28 height 52
click at [436, 187] on link "Discover Your Algorithm" at bounding box center [475, 178] width 154 height 17
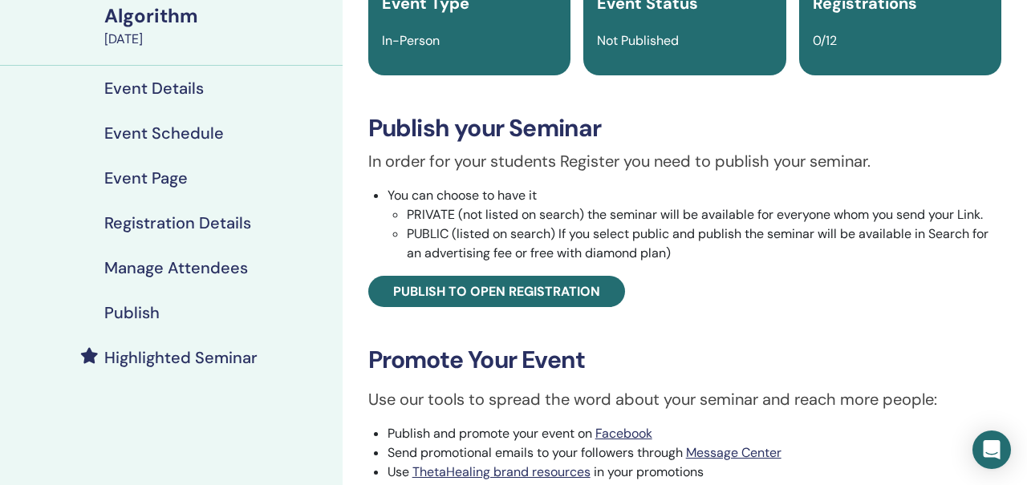
scroll to position [205, 0]
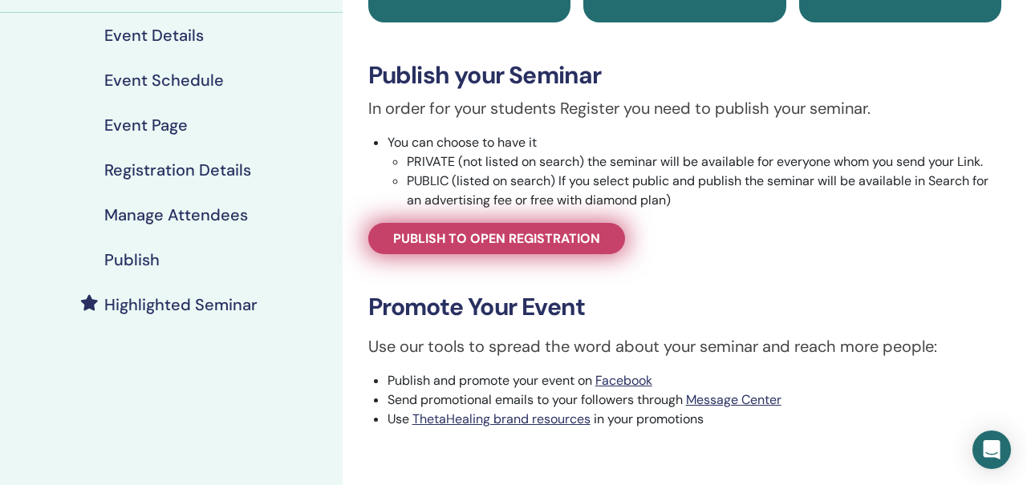
click at [494, 238] on span "Publish to open registration" at bounding box center [496, 238] width 207 height 17
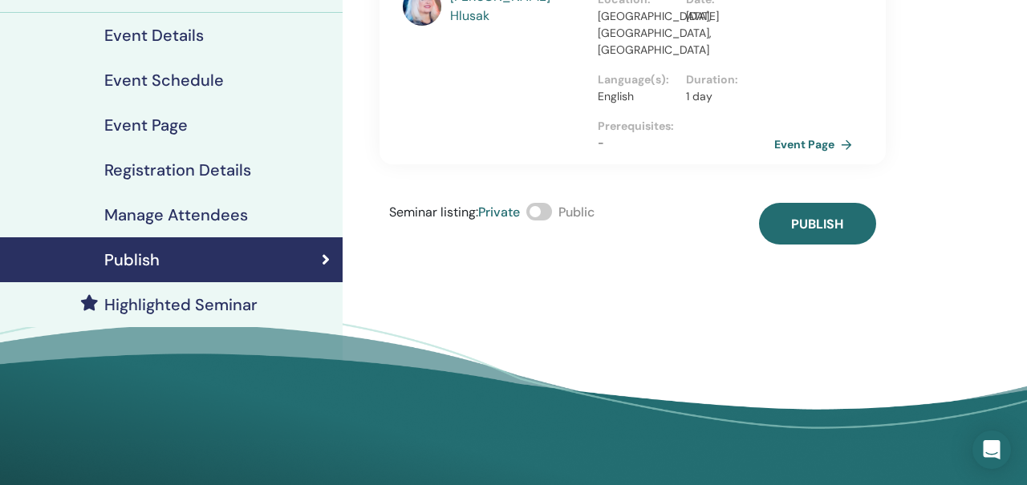
click at [541, 203] on span at bounding box center [539, 212] width 26 height 18
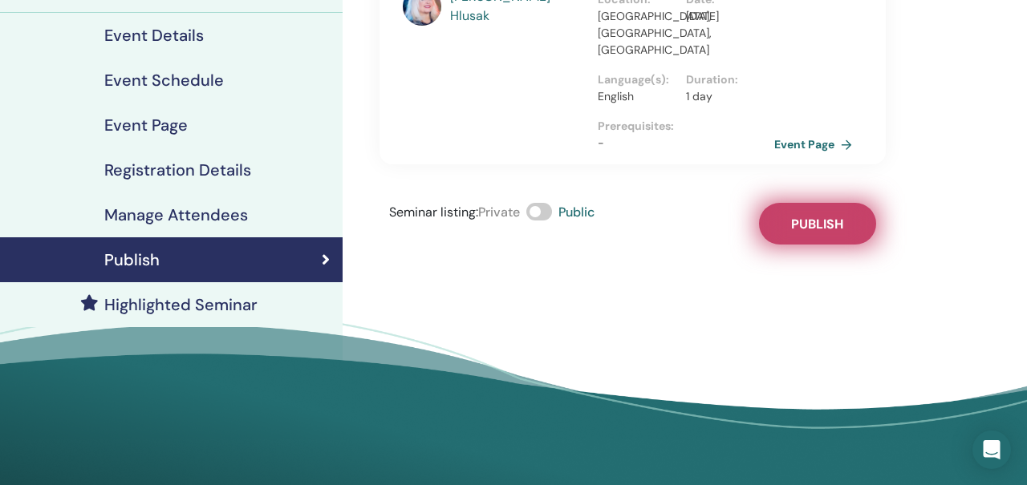
click at [797, 216] on span "Publish" at bounding box center [817, 224] width 52 height 17
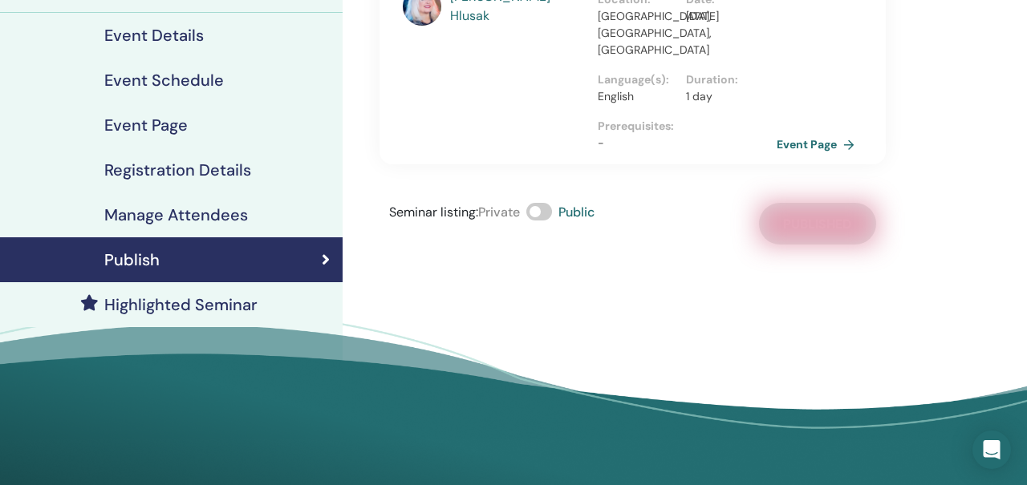
click at [788, 132] on link "Event Page" at bounding box center [818, 144] width 84 height 24
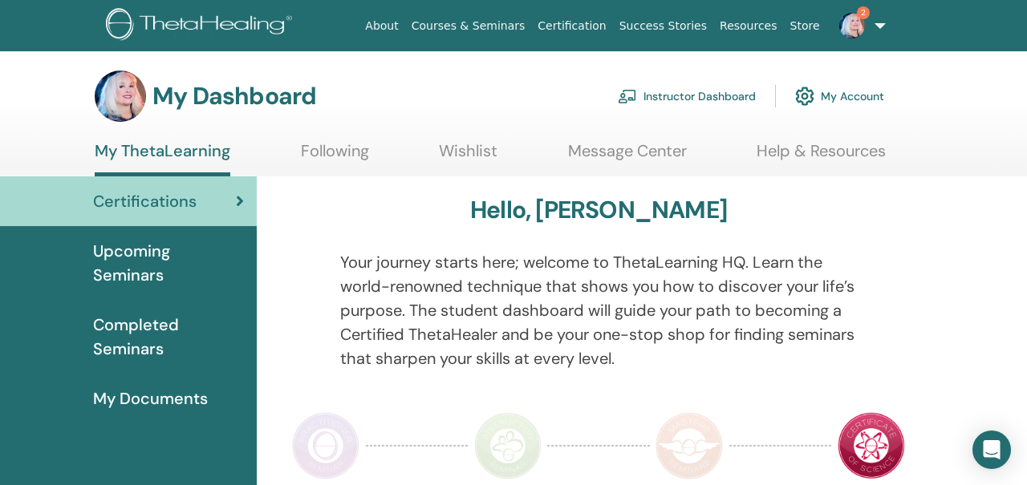
click at [856, 22] on img at bounding box center [852, 26] width 26 height 26
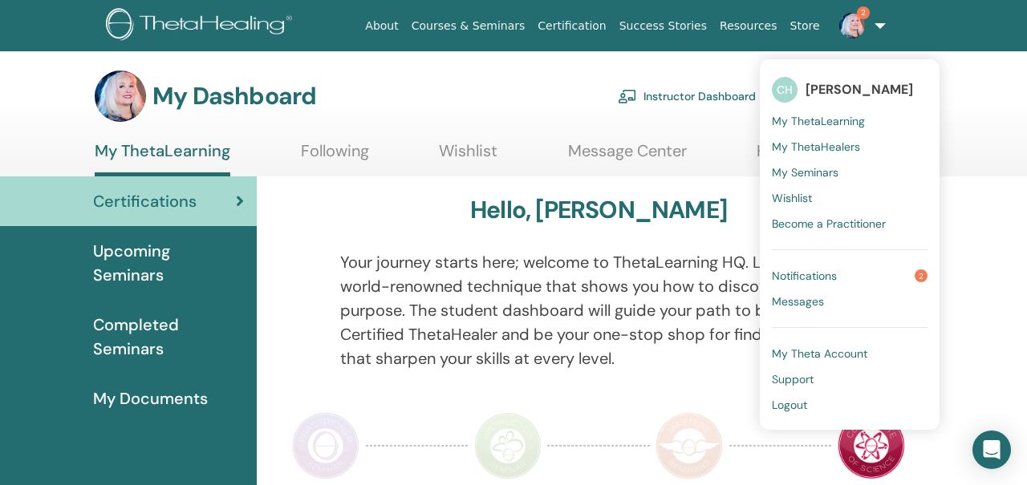
click at [813, 276] on span "Notifications" at bounding box center [804, 276] width 65 height 14
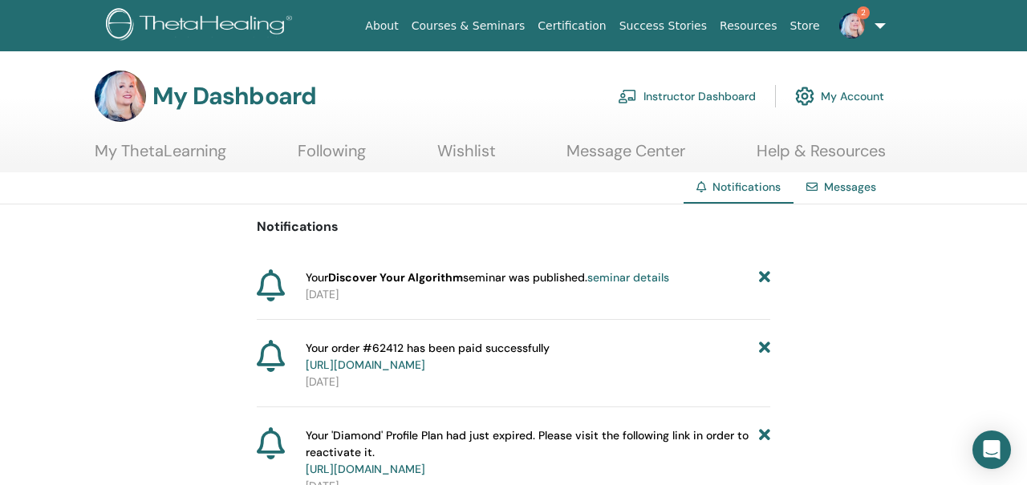
click at [425, 363] on link "[URL][DOMAIN_NAME]" at bounding box center [366, 365] width 120 height 14
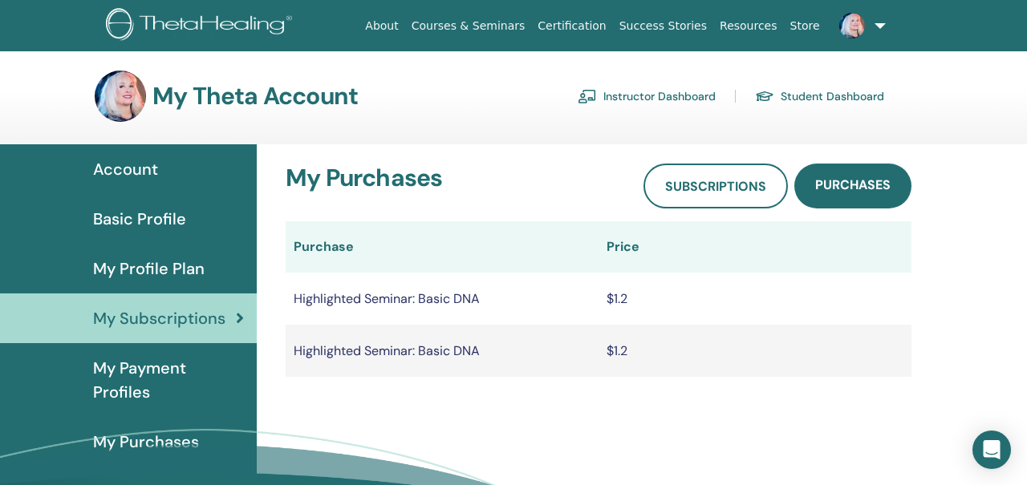
click at [646, 95] on link "Instructor Dashboard" at bounding box center [646, 96] width 138 height 26
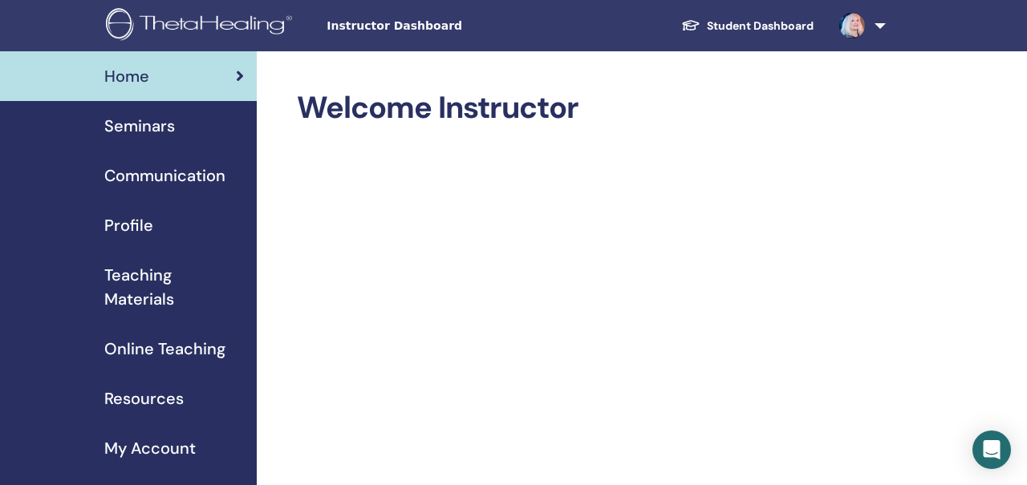
click at [126, 221] on span "Profile" at bounding box center [128, 225] width 49 height 24
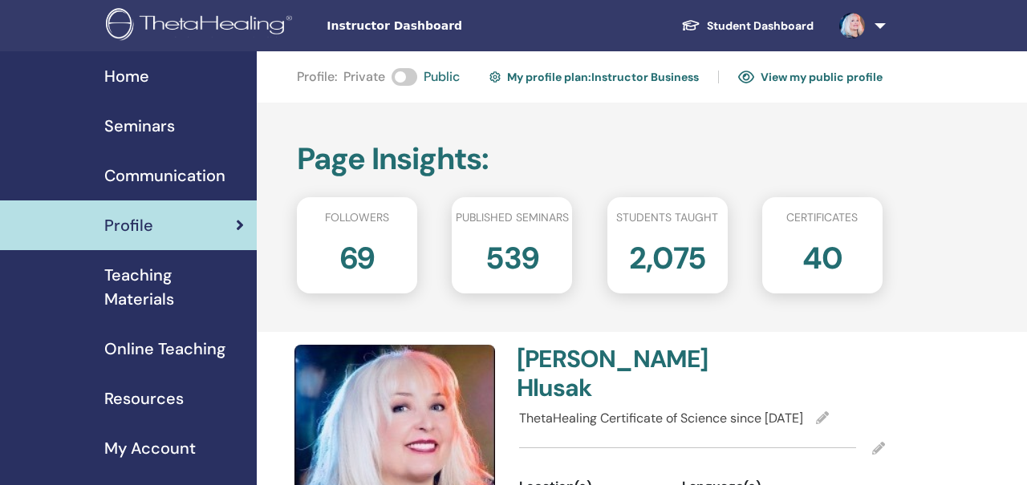
click at [604, 76] on link "My profile plan : Instructor Business" at bounding box center [593, 77] width 209 height 26
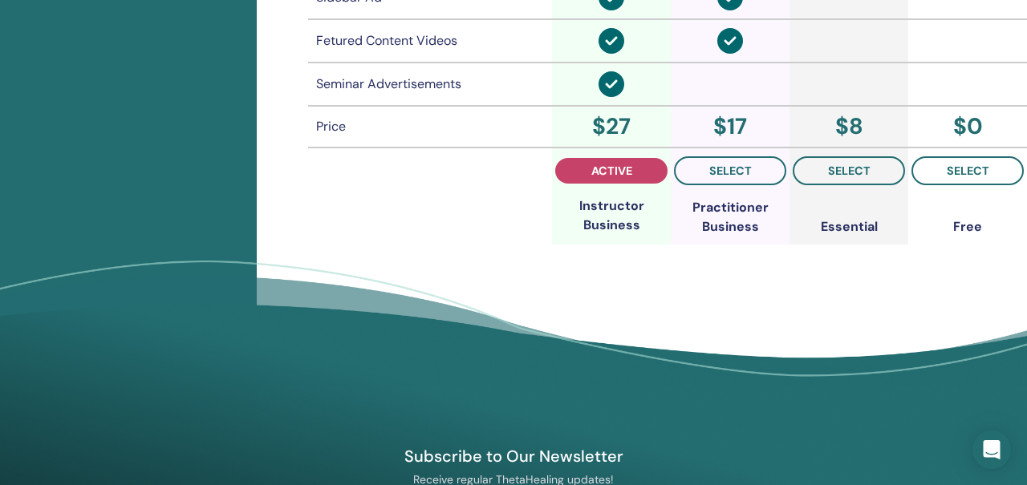
scroll to position [1541, 0]
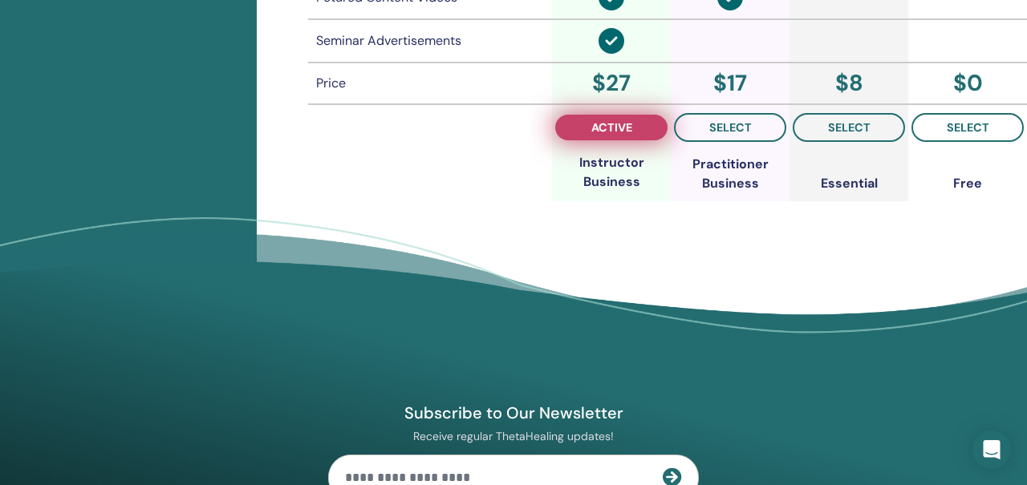
click at [609, 128] on span "active" at bounding box center [611, 127] width 41 height 13
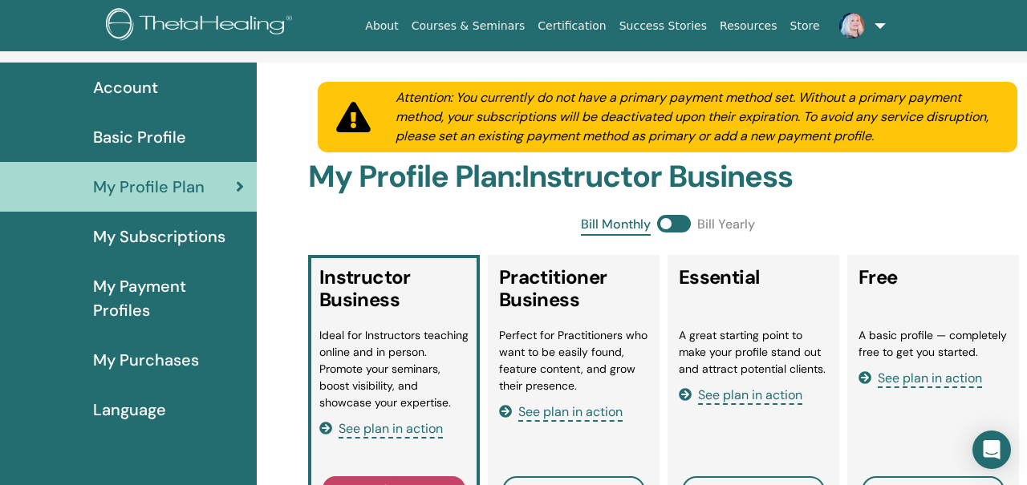
scroll to position [81, 0]
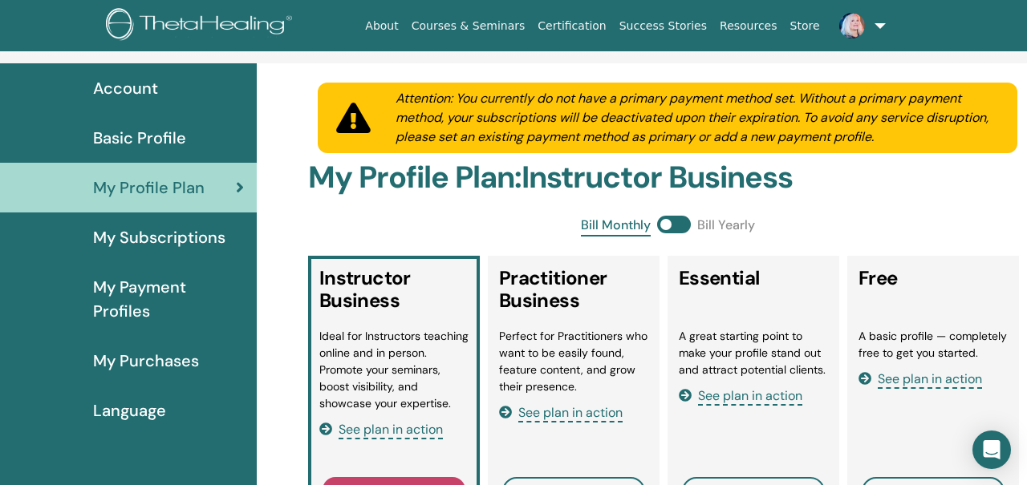
click at [136, 86] on span "Account" at bounding box center [125, 88] width 65 height 24
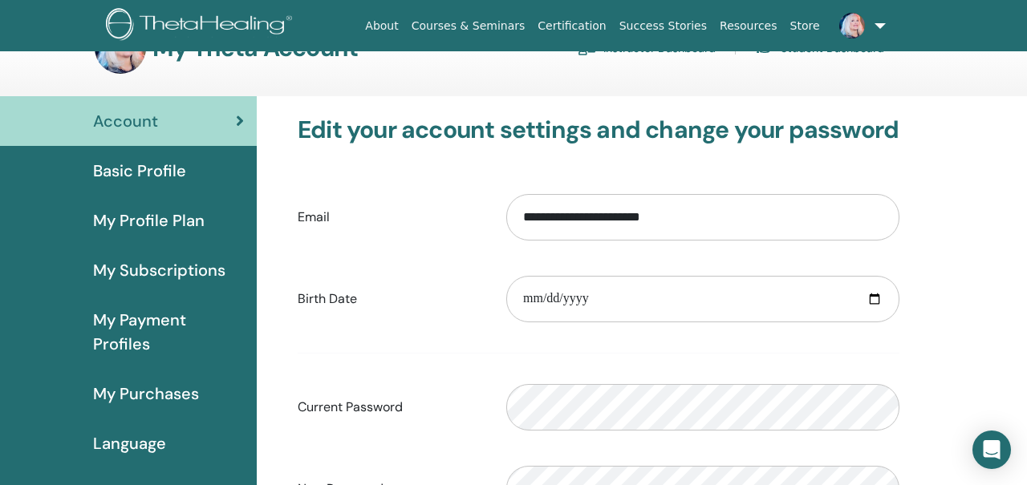
scroll to position [31, 0]
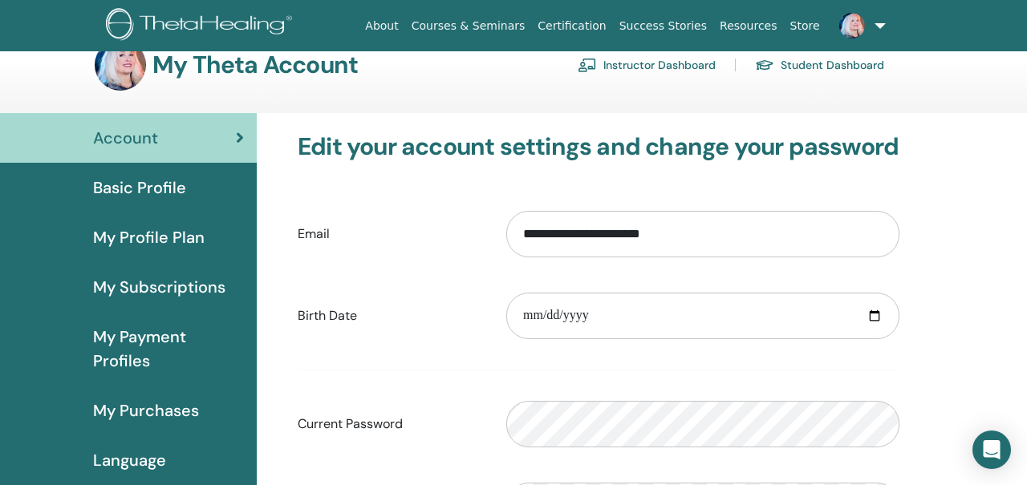
click at [160, 186] on span "Basic Profile" at bounding box center [139, 188] width 93 height 24
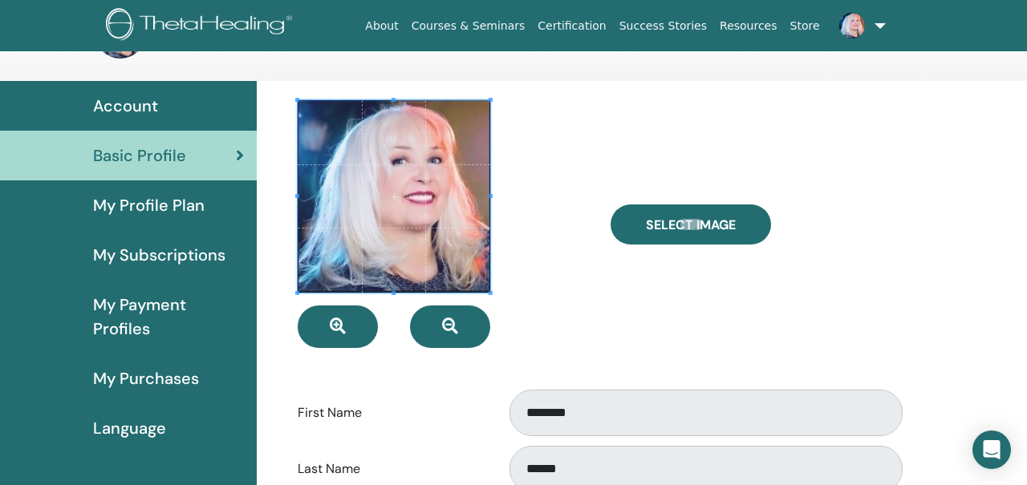
scroll to position [65, 0]
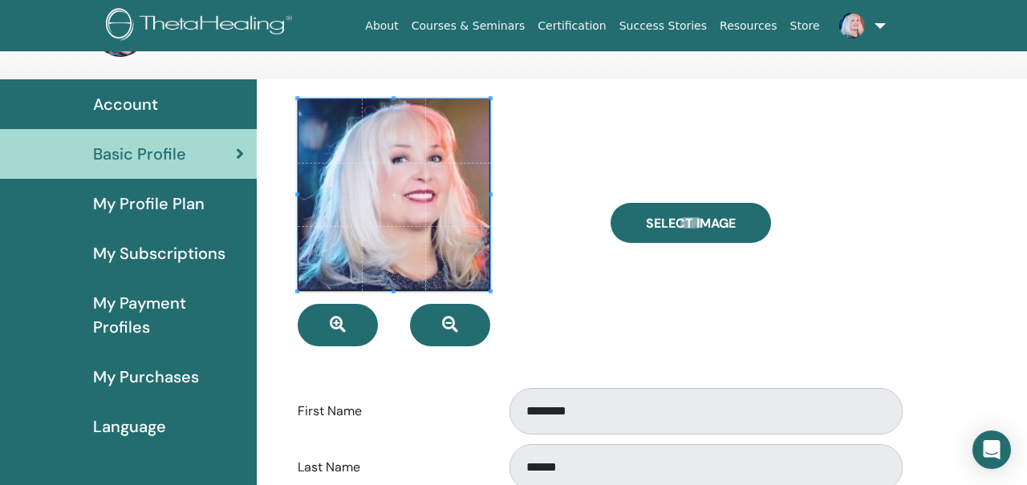
click at [125, 318] on span "My Payment Profiles" at bounding box center [168, 315] width 151 height 48
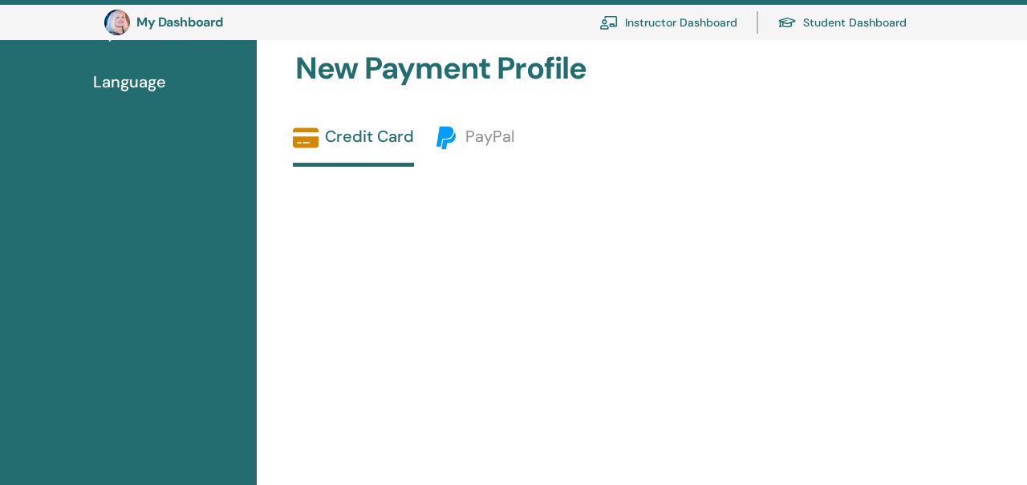
scroll to position [241, 0]
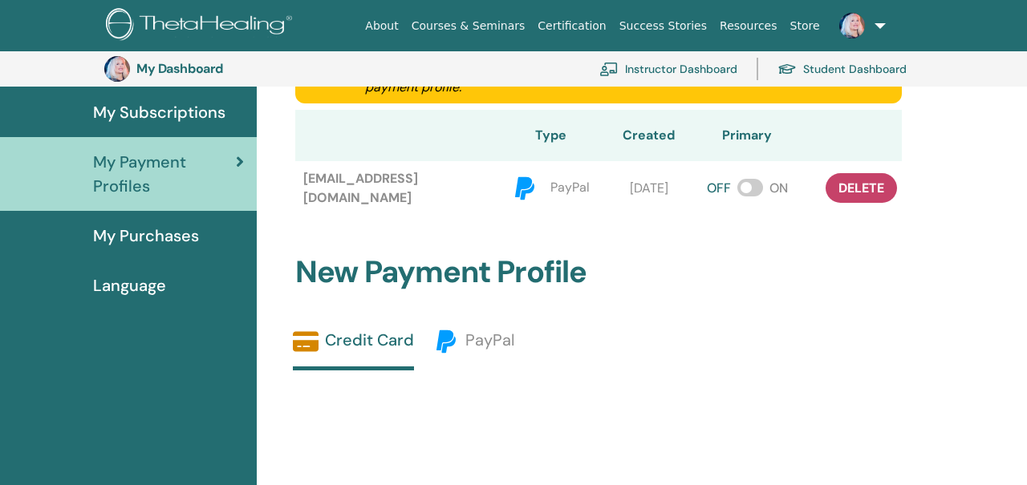
click at [140, 234] on span "My Purchases" at bounding box center [146, 236] width 106 height 24
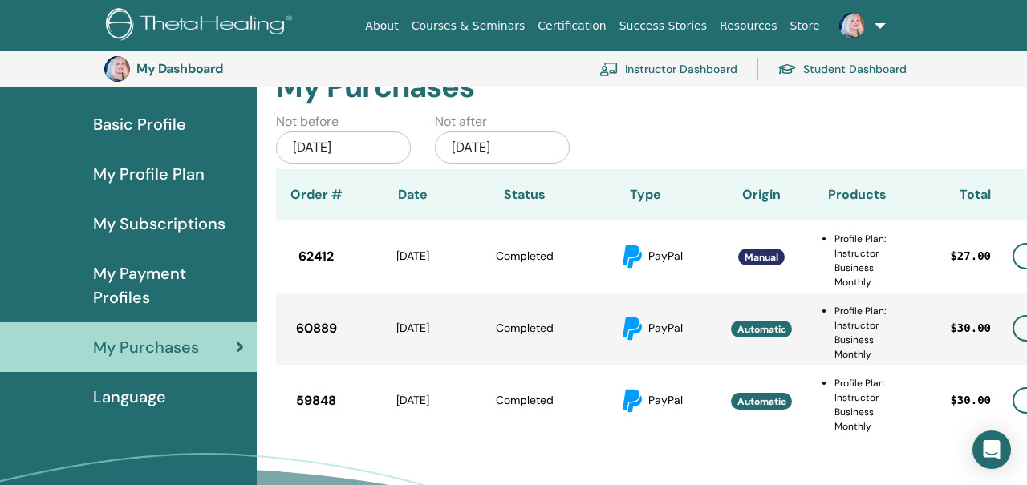
scroll to position [117, 0]
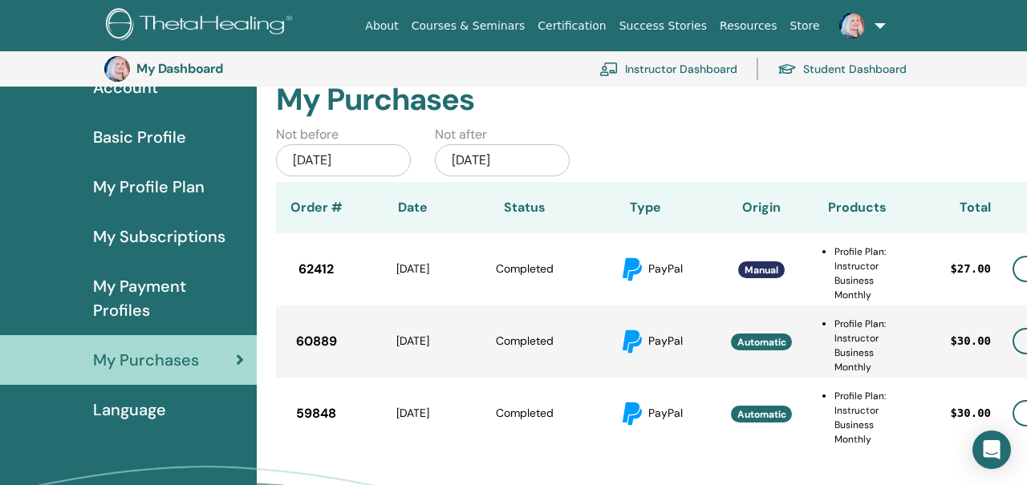
click at [135, 137] on span "Basic Profile" at bounding box center [139, 137] width 93 height 24
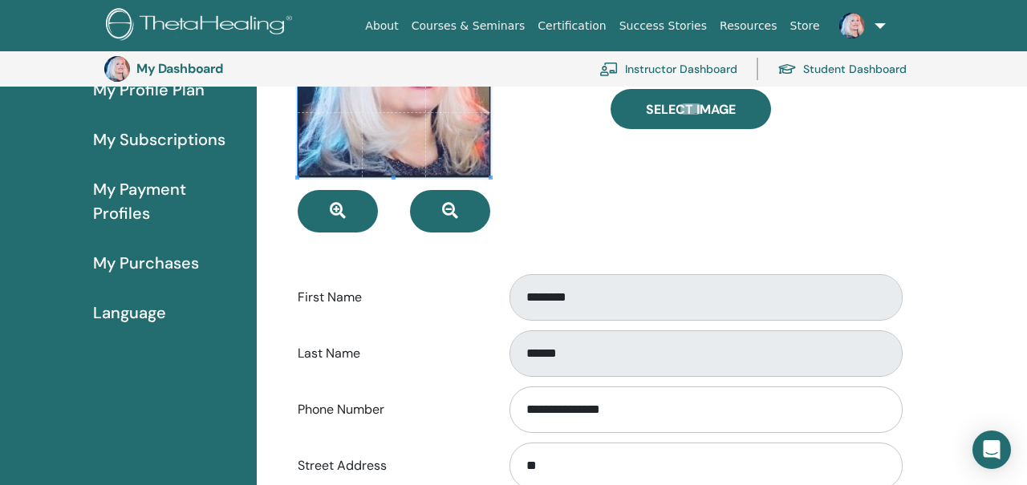
scroll to position [216, 0]
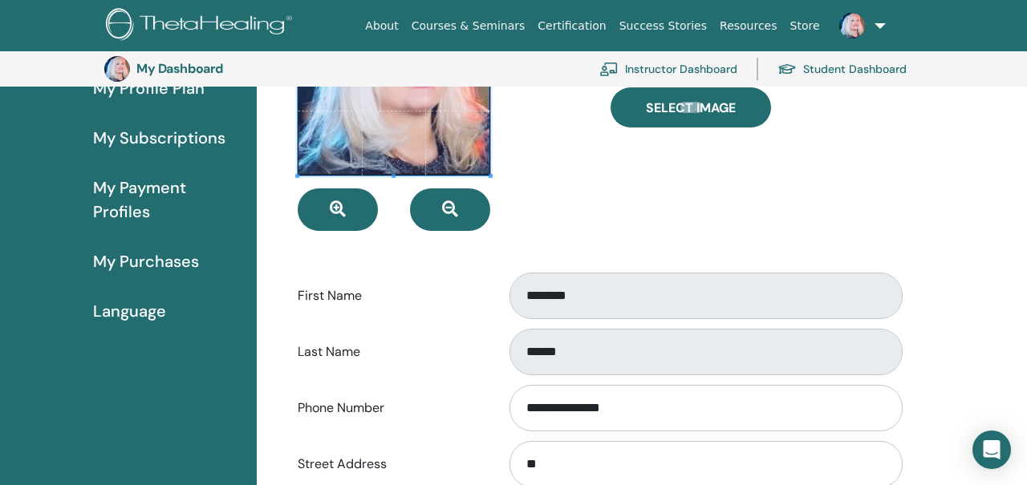
click at [148, 310] on span "Language" at bounding box center [129, 311] width 73 height 24
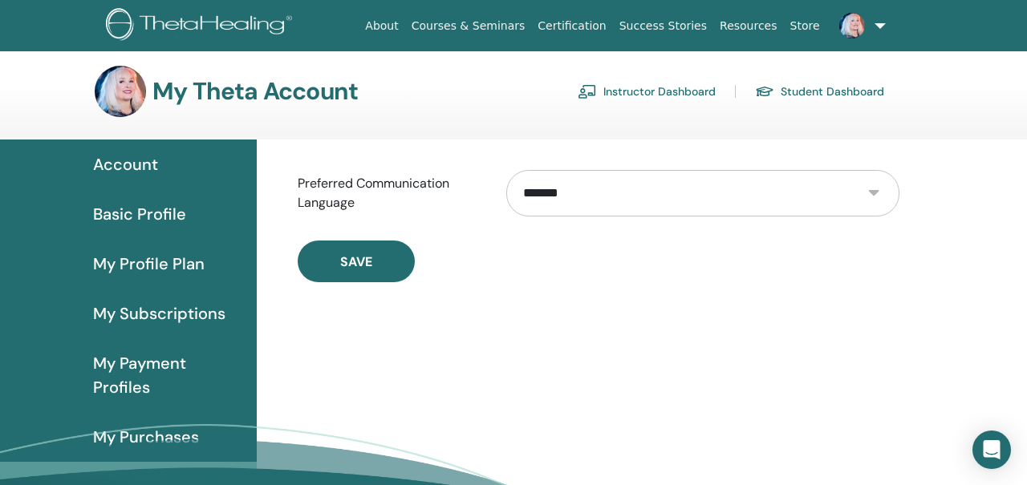
scroll to position [7, 0]
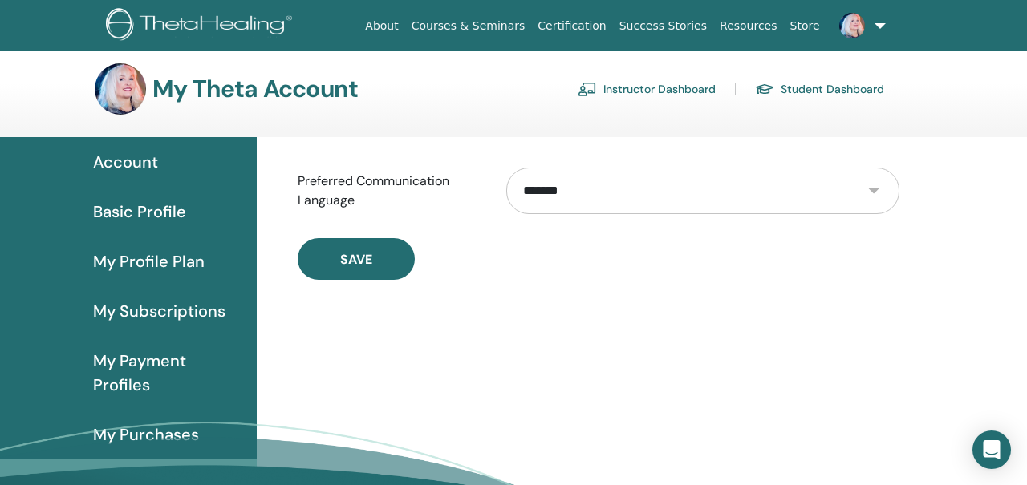
click at [882, 26] on link at bounding box center [859, 25] width 66 height 51
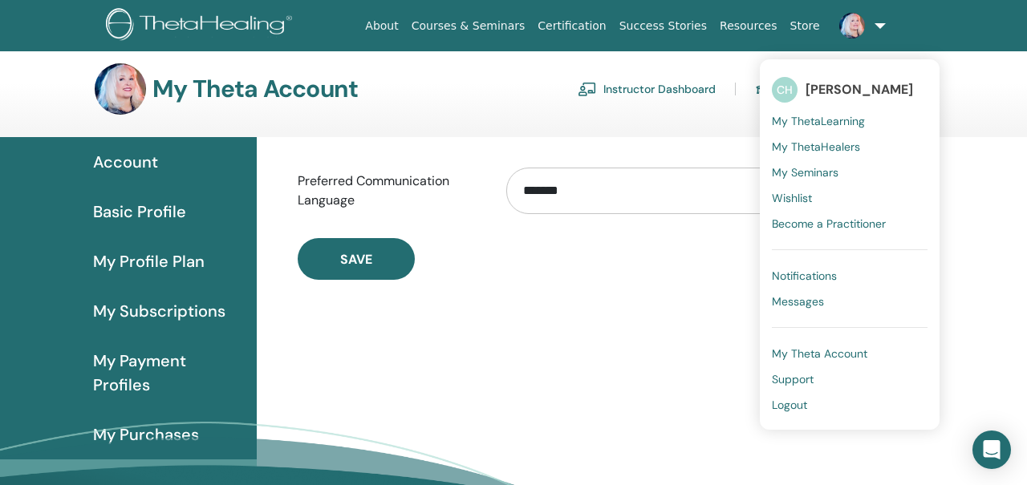
click at [839, 348] on span "My Theta Account" at bounding box center [819, 353] width 95 height 14
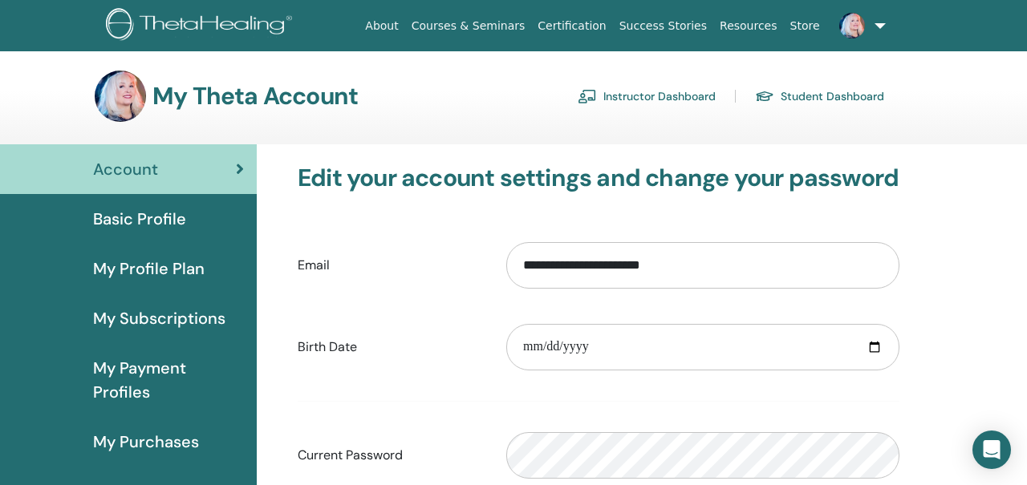
click at [607, 95] on link "Instructor Dashboard" at bounding box center [646, 96] width 138 height 26
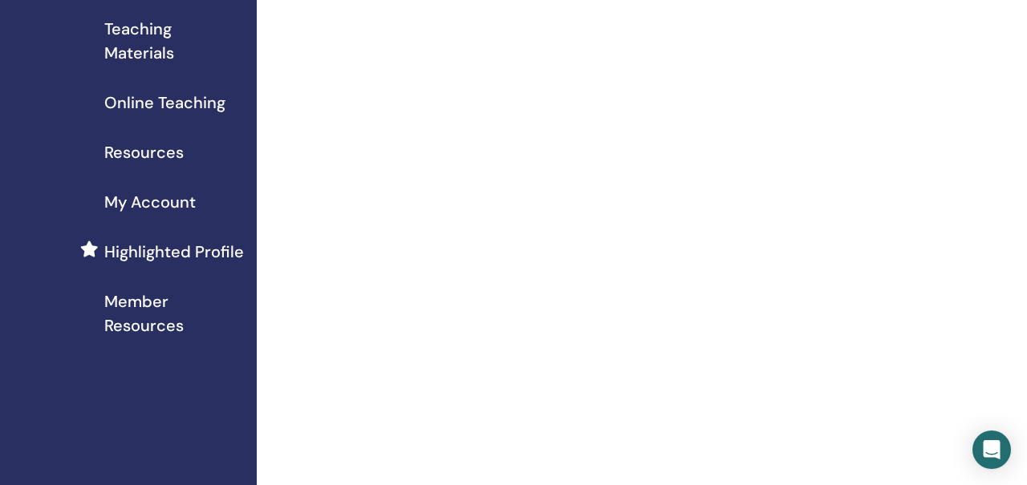
scroll to position [93, 0]
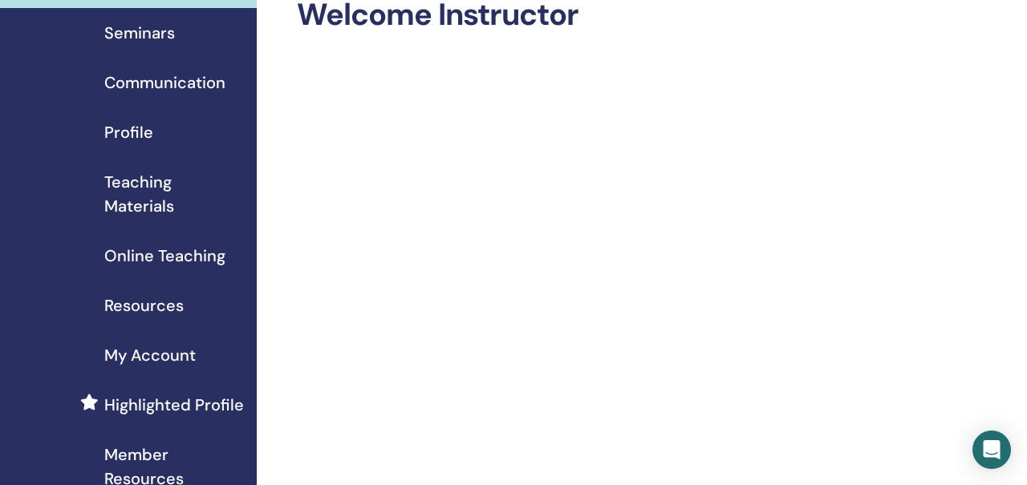
click at [156, 36] on span "Seminars" at bounding box center [139, 33] width 71 height 24
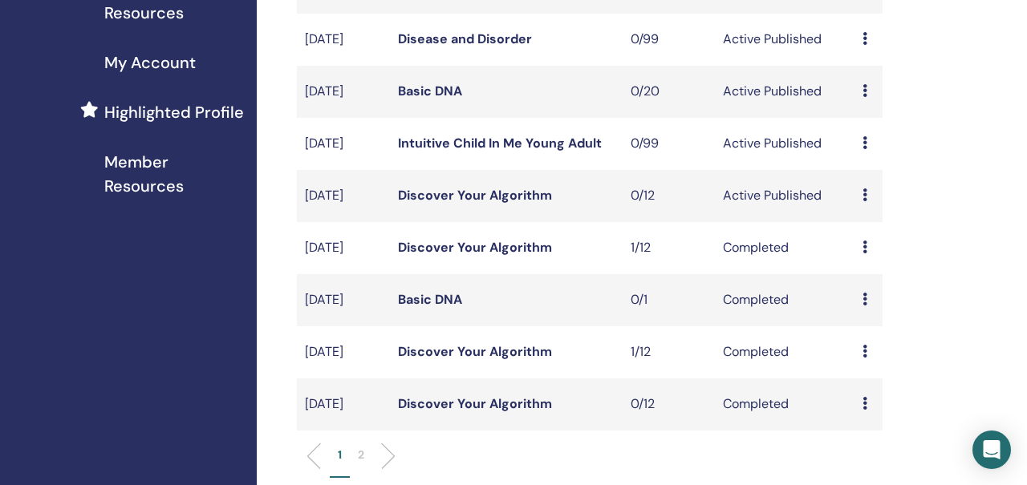
scroll to position [452, 0]
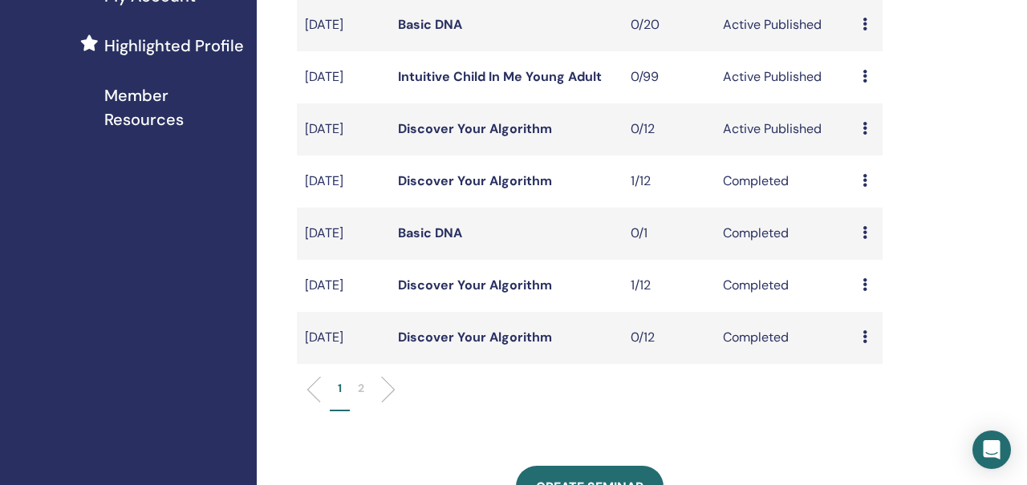
drag, startPoint x: 388, startPoint y: 207, endPoint x: 399, endPoint y: 208, distance: 10.5
click at [399, 207] on tr "[DATE] Discover Your Algorithm 1/12 Completed Preview Attendees" at bounding box center [589, 182] width 585 height 52
click at [380, 205] on td "[DATE]" at bounding box center [343, 182] width 93 height 52
drag, startPoint x: 385, startPoint y: 153, endPoint x: 555, endPoint y: 161, distance: 170.2
click at [555, 156] on tr "[DATE] Discover Your Algorithm 0/12 Active Published Preview Edit Attendees Can…" at bounding box center [589, 129] width 585 height 52
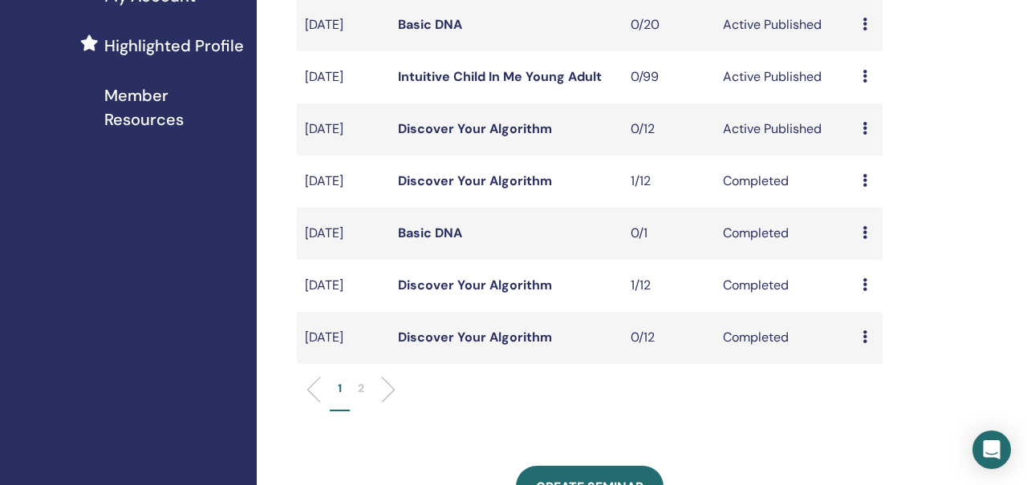
click at [561, 156] on td "Discover Your Algorithm" at bounding box center [506, 129] width 233 height 52
drag, startPoint x: 556, startPoint y: 153, endPoint x: 399, endPoint y: 156, distance: 156.4
click at [399, 156] on td "Discover Your Algorithm" at bounding box center [506, 129] width 233 height 52
copy link "Discover Your Algorithm"
